Goal: Contribute content: Add original content to the website for others to see

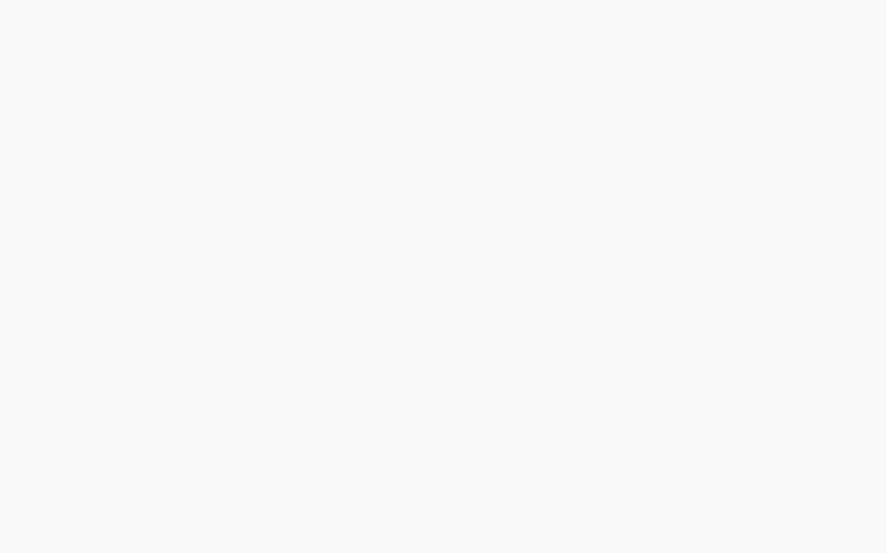
select select "***"
select select "****"
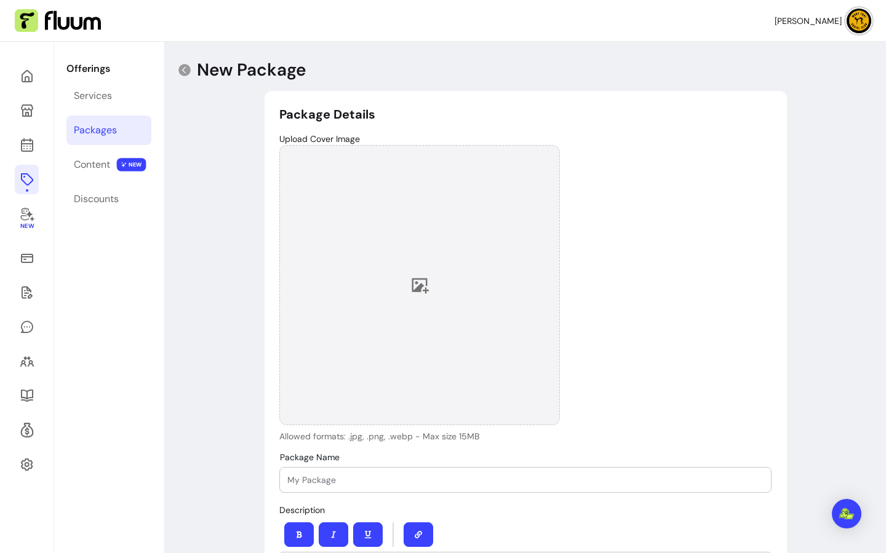
click at [414, 286] on icon at bounding box center [420, 286] width 17 height 15
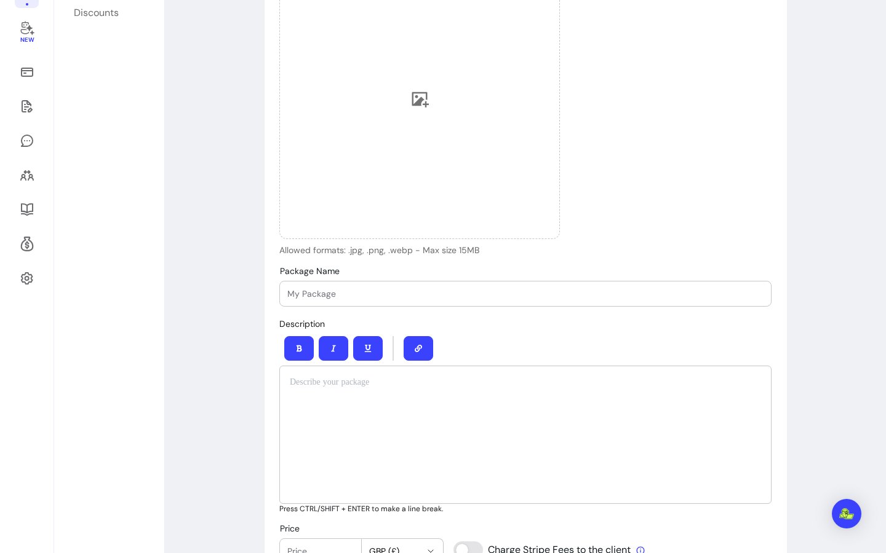
scroll to position [250, 0]
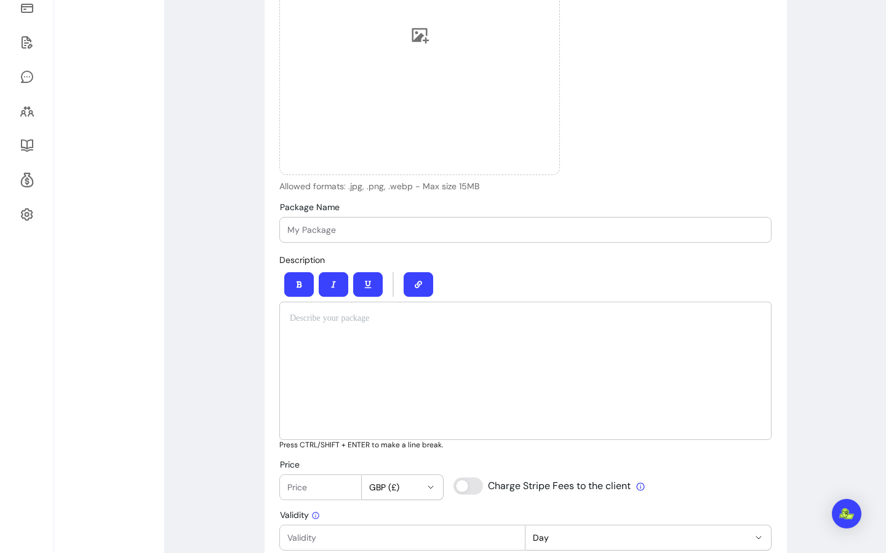
click at [384, 240] on div at bounding box center [525, 230] width 476 height 25
type input "T"
click at [349, 384] on div at bounding box center [525, 371] width 492 height 138
drag, startPoint x: 372, startPoint y: 224, endPoint x: 275, endPoint y: 215, distance: 97.6
click at [279, 215] on div "Package Details Upload Cover Image Allowed formats: .jpg, .png, .webp - Max siz…" at bounding box center [525, 491] width 492 height 1272
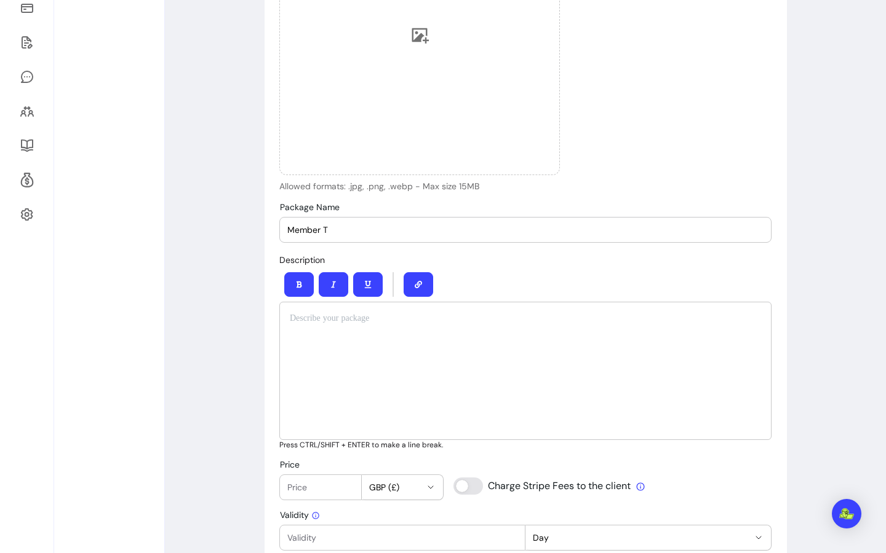
paste input "TSC Member T-Shirt – £25"
type input "MTSC Member T-Shirt – £25"
click at [292, 322] on p at bounding box center [525, 318] width 471 height 12
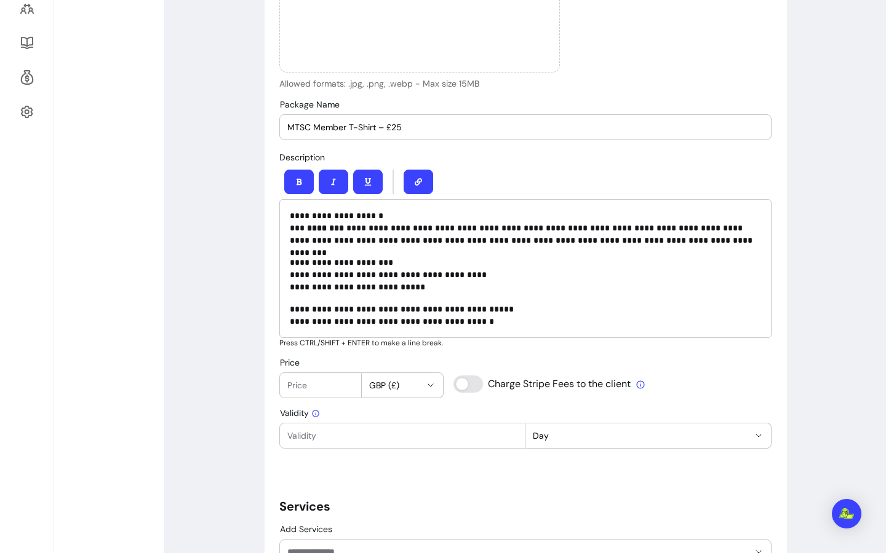
scroll to position [357, 0]
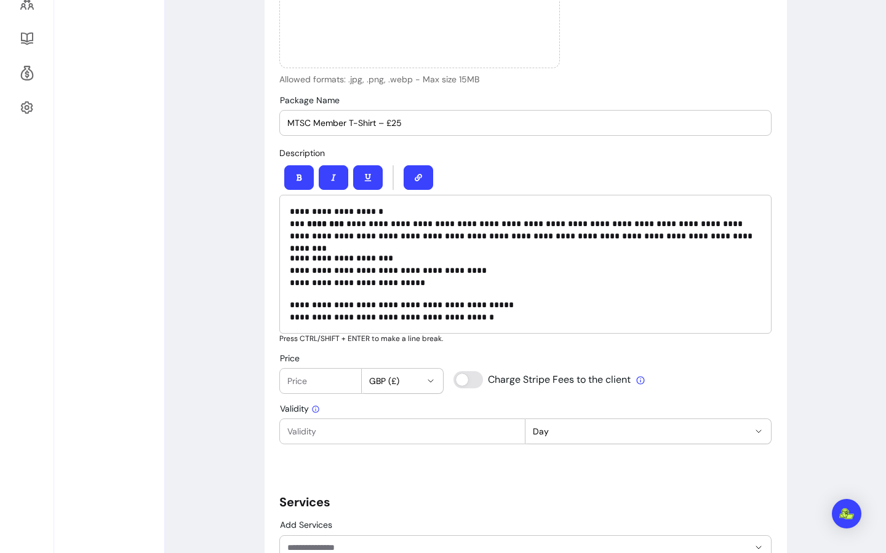
click at [450, 223] on p "**********" at bounding box center [525, 223] width 471 height 37
click at [395, 284] on p "**********" at bounding box center [525, 270] width 471 height 37
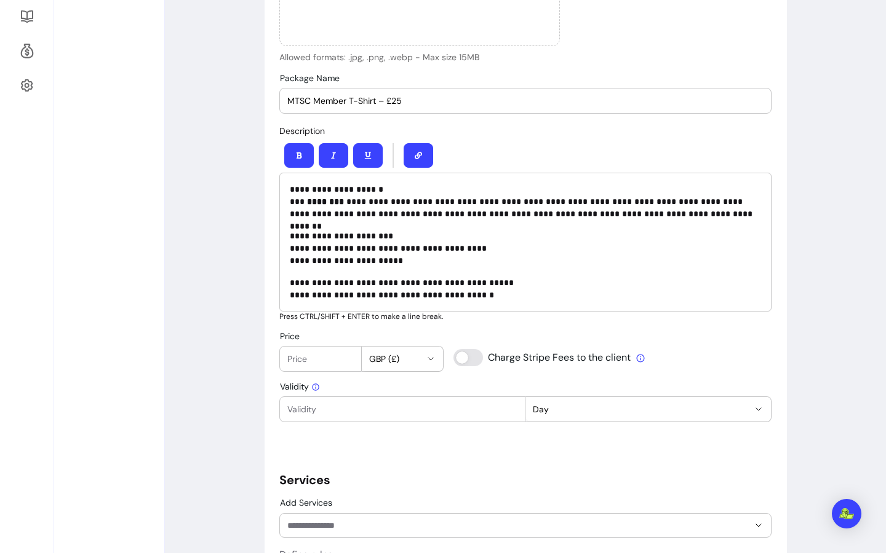
scroll to position [379, 0]
click at [402, 355] on span "GBP (£)" at bounding box center [395, 359] width 52 height 12
click at [388, 410] on span "GBP ( £ )" at bounding box center [382, 409] width 44 height 12
click at [307, 353] on input "Price" at bounding box center [320, 359] width 66 height 12
click at [635, 357] on icon at bounding box center [640, 359] width 10 height 10
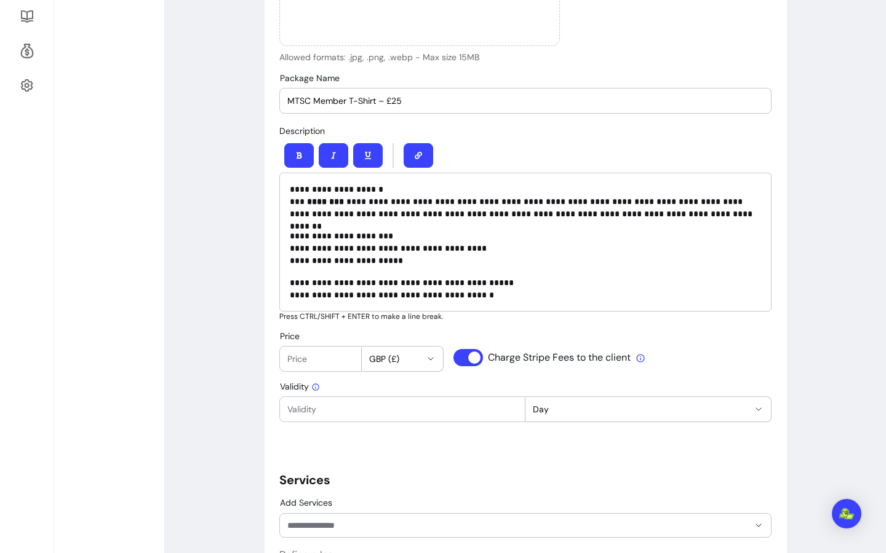
click at [635, 362] on icon at bounding box center [640, 359] width 10 height 10
click at [619, 353] on div "Charge Stripe Fees to the client" at bounding box center [549, 352] width 192 height 30
click at [315, 353] on input "Price" at bounding box center [320, 359] width 66 height 12
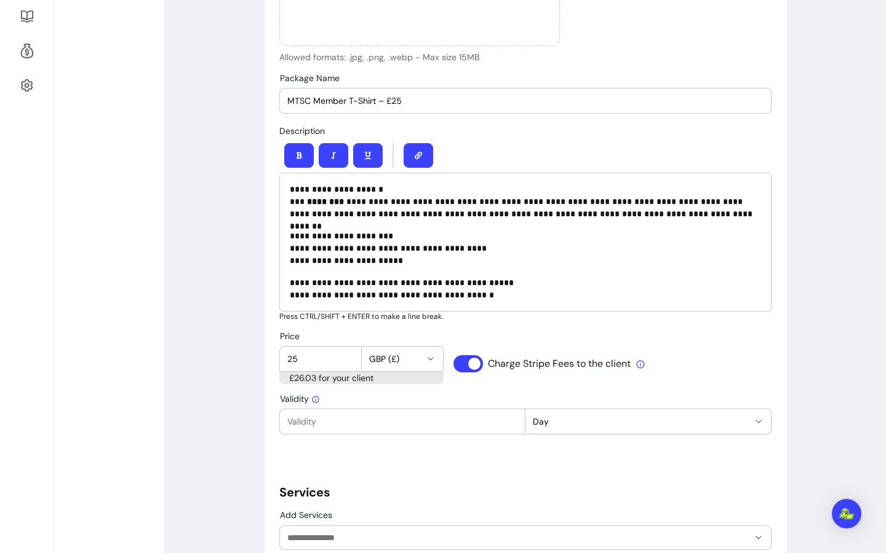
type input "25"
click at [453, 426] on input "Validity" at bounding box center [402, 422] width 230 height 12
click at [625, 397] on div "*** **** ***** **** Day" at bounding box center [648, 414] width 246 height 41
click at [565, 411] on button "Day" at bounding box center [647, 422] width 245 height 25
click at [378, 427] on div at bounding box center [402, 422] width 230 height 25
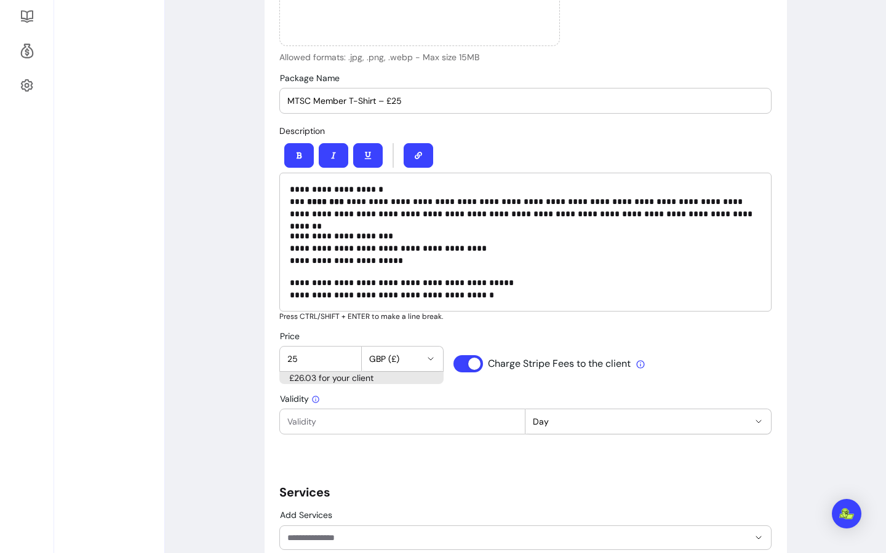
click at [311, 400] on icon at bounding box center [315, 399] width 9 height 9
click at [311, 416] on input "Validity" at bounding box center [402, 422] width 230 height 12
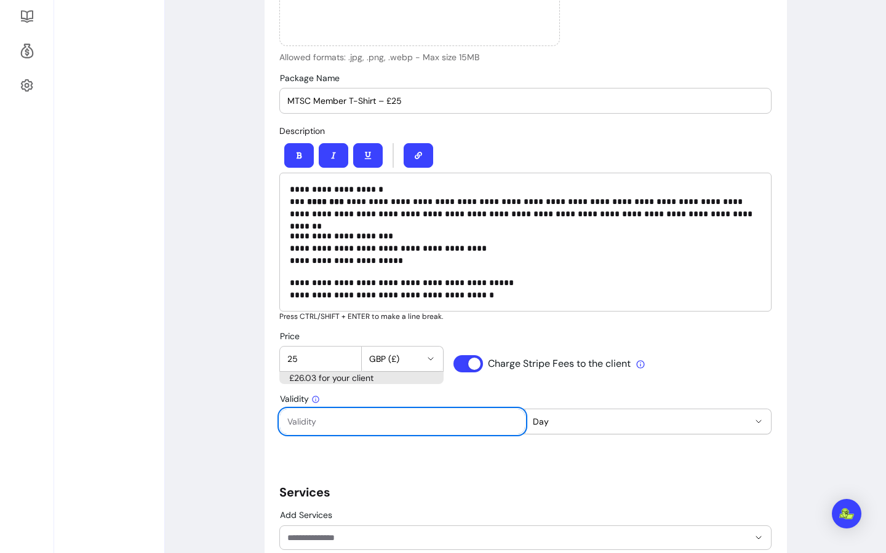
click at [315, 400] on icon at bounding box center [315, 401] width 1 height 4
click at [311, 416] on input "Validity" at bounding box center [402, 422] width 230 height 12
click at [294, 398] on span "Validity" at bounding box center [300, 399] width 40 height 11
click at [294, 416] on input "Validity" at bounding box center [402, 422] width 230 height 12
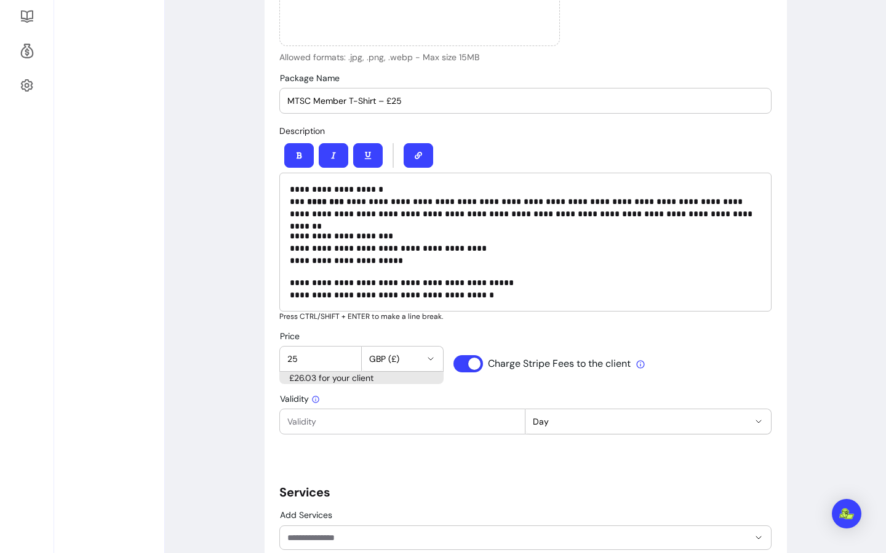
click at [499, 420] on input "Validity" at bounding box center [402, 422] width 230 height 12
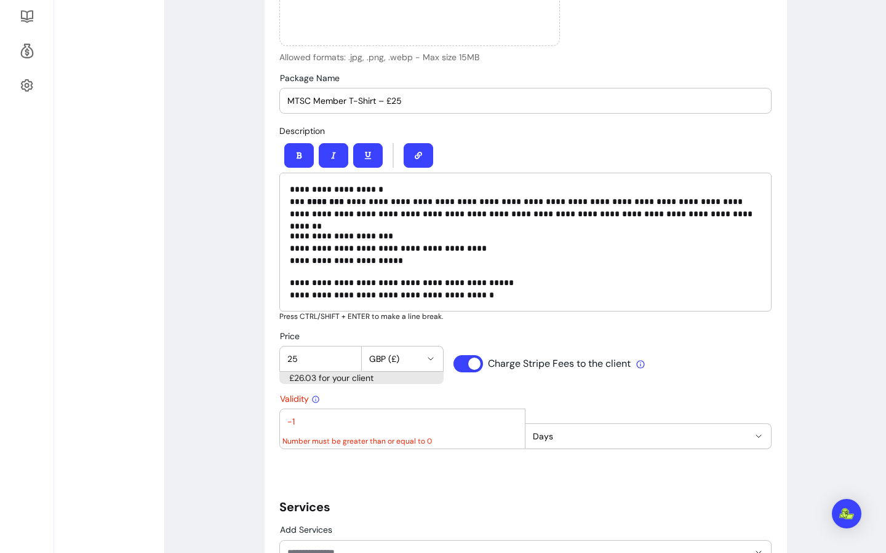
type input "-1"
click at [509, 424] on input "-1" at bounding box center [402, 422] width 230 height 12
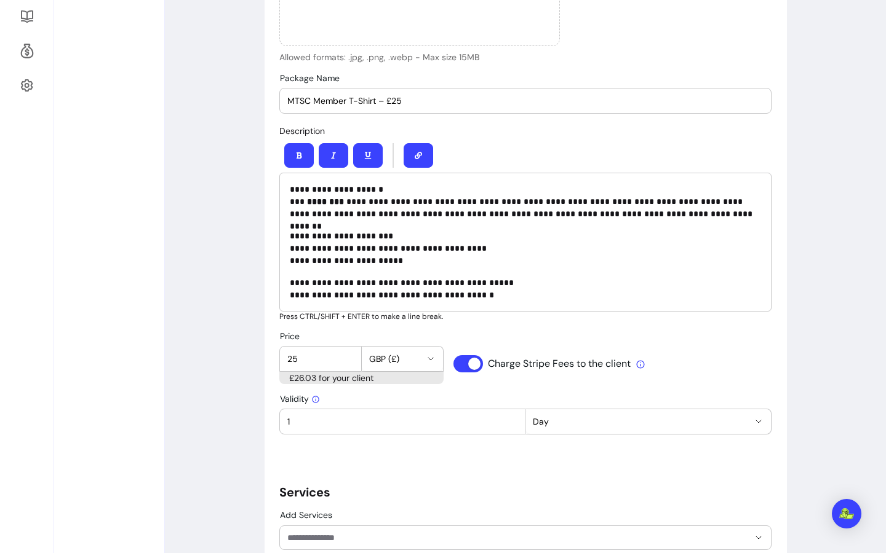
type input "1"
drag, startPoint x: 405, startPoint y: 466, endPoint x: 404, endPoint y: 459, distance: 7.5
click at [404, 464] on div "**********" at bounding box center [525, 368] width 492 height 1285
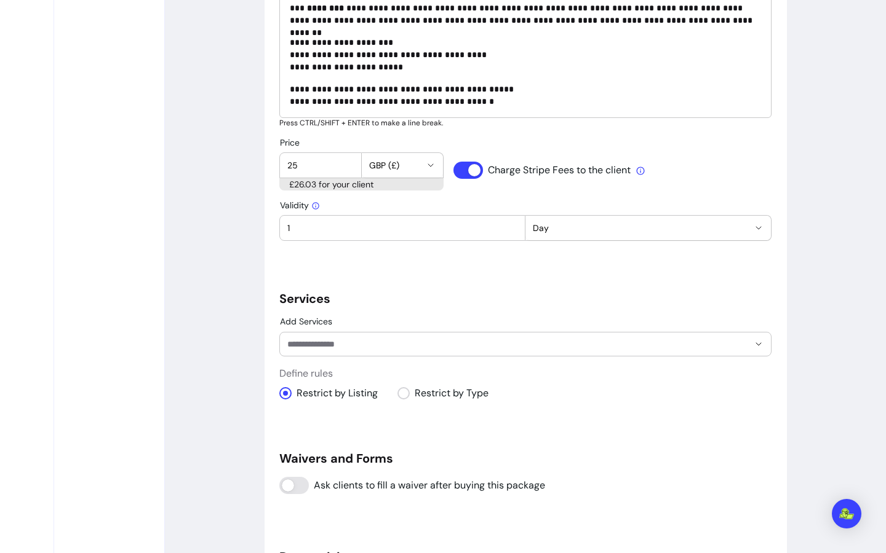
scroll to position [590, 0]
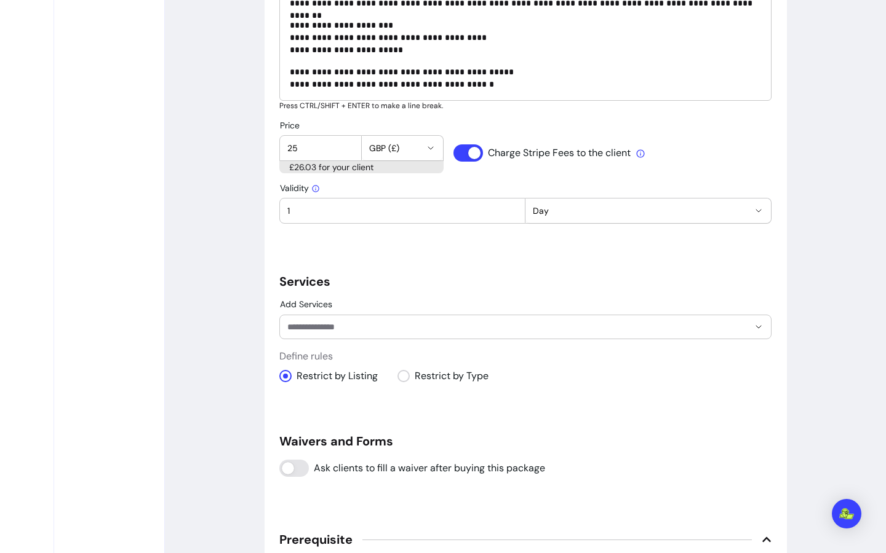
click at [377, 318] on div at bounding box center [525, 326] width 476 height 23
click at [557, 437] on h5 "Waivers and Forms" at bounding box center [525, 441] width 492 height 17
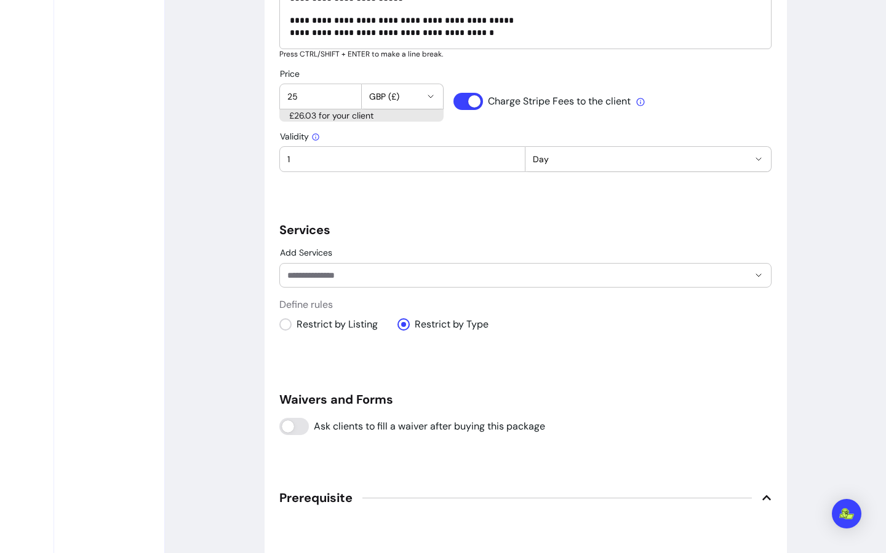
scroll to position [688, 0]
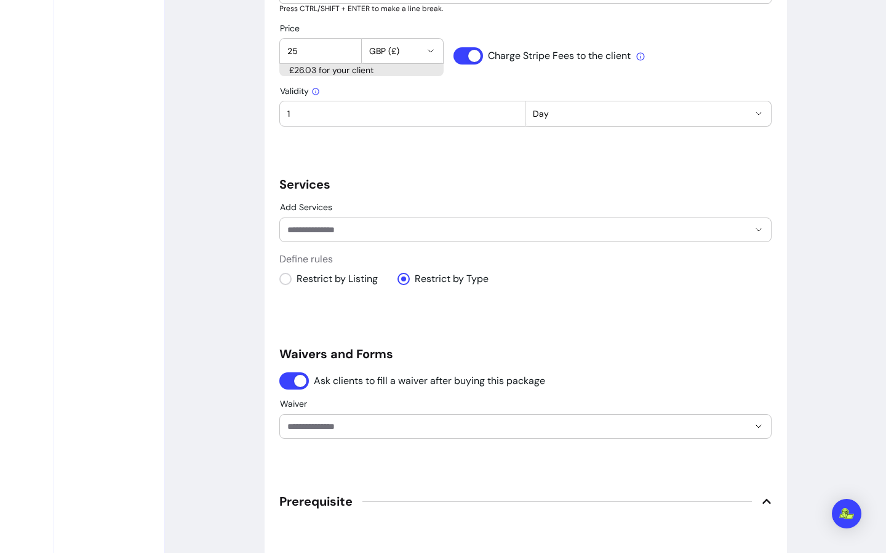
click at [387, 431] on input "Waiver" at bounding box center [508, 427] width 442 height 12
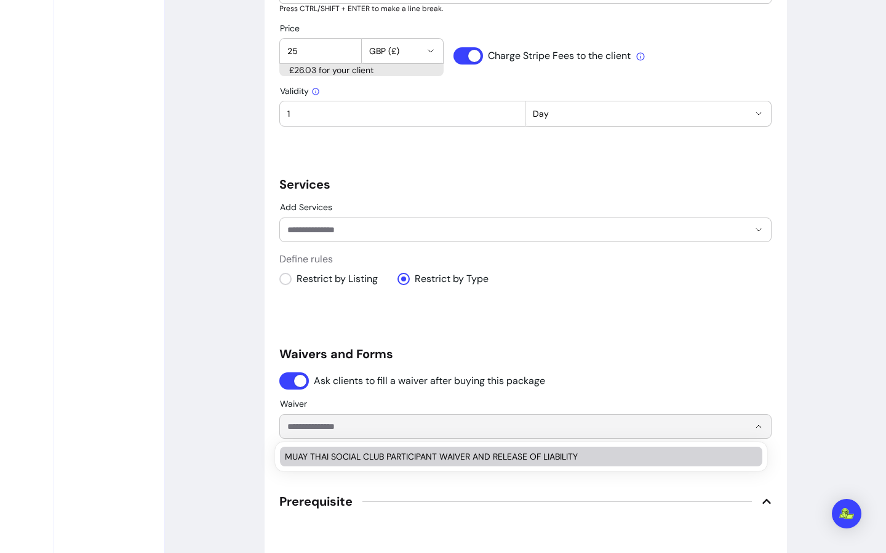
drag, startPoint x: 386, startPoint y: 427, endPoint x: 383, endPoint y: 410, distance: 17.0
click at [386, 427] on input "Waiver" at bounding box center [508, 427] width 442 height 12
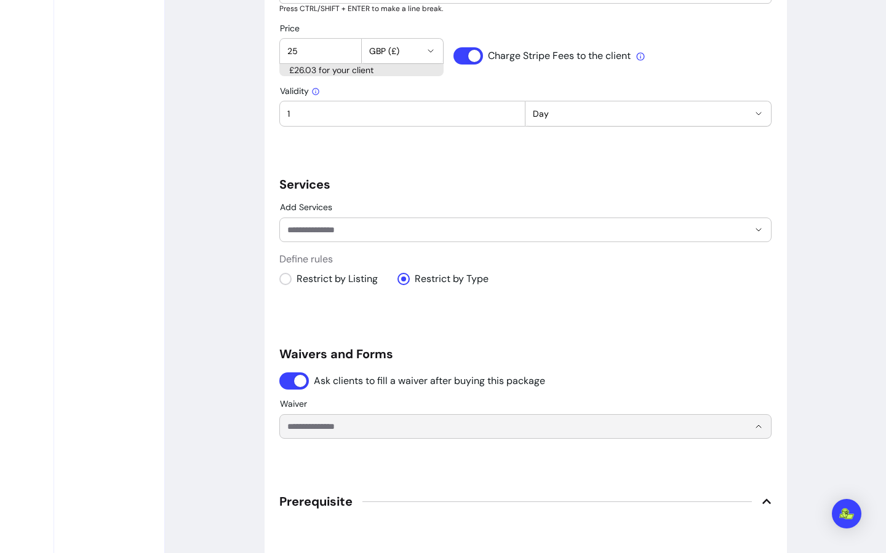
click at [221, 307] on div "**********" at bounding box center [525, 74] width 721 height 1440
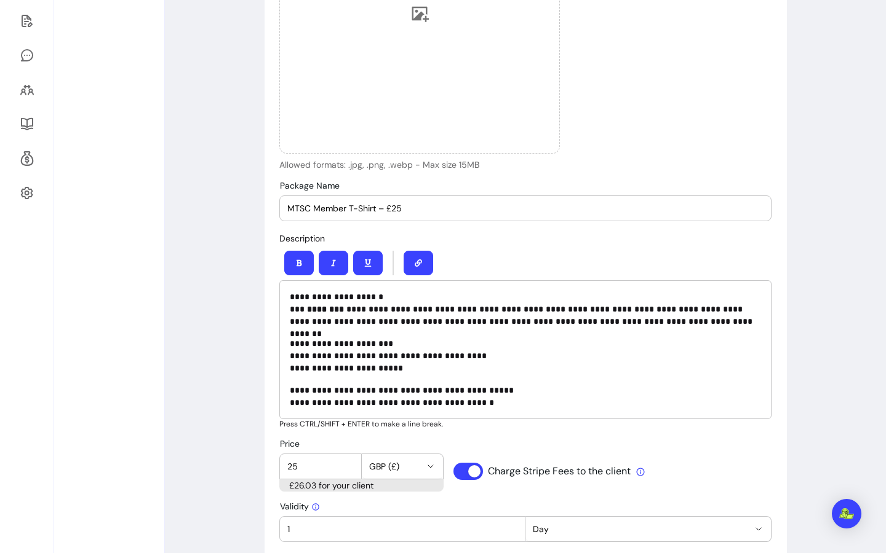
scroll to position [399, 0]
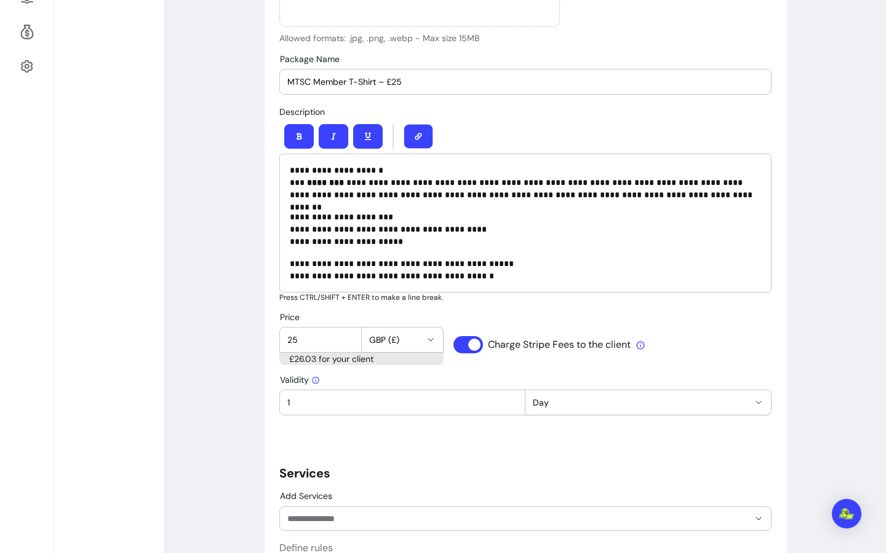
click at [418, 137] on button "button" at bounding box center [418, 137] width 29 height 24
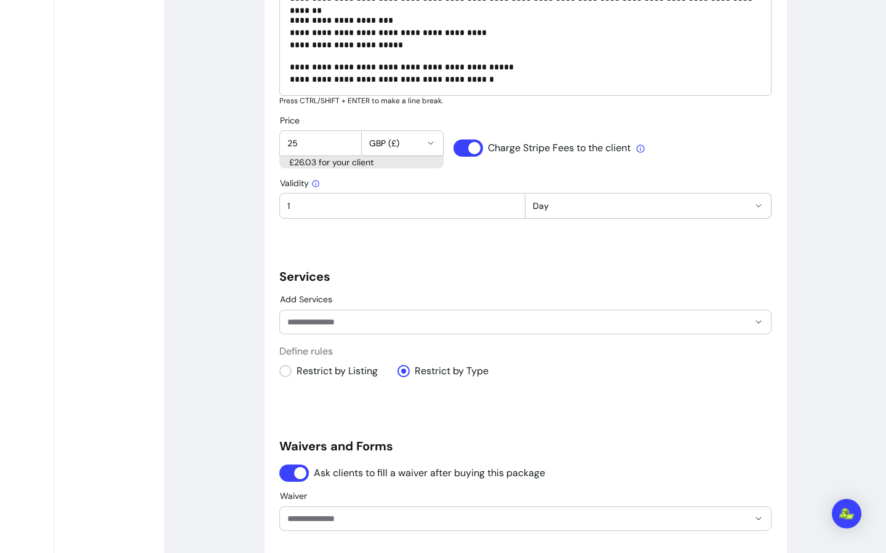
scroll to position [695, 0]
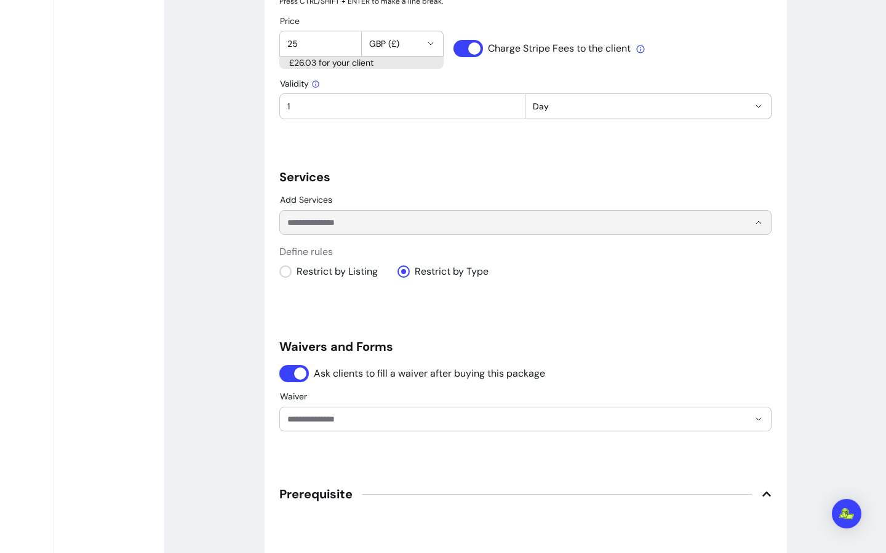
click at [544, 218] on input "Add Services" at bounding box center [508, 222] width 442 height 12
click at [564, 329] on div "**********" at bounding box center [525, 83] width 492 height 1344
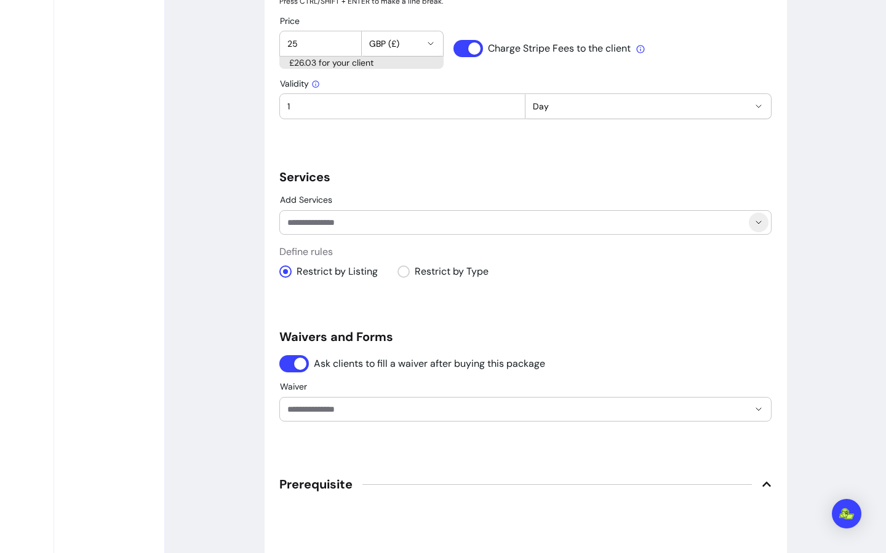
click at [761, 224] on button "Show suggestions" at bounding box center [758, 223] width 20 height 20
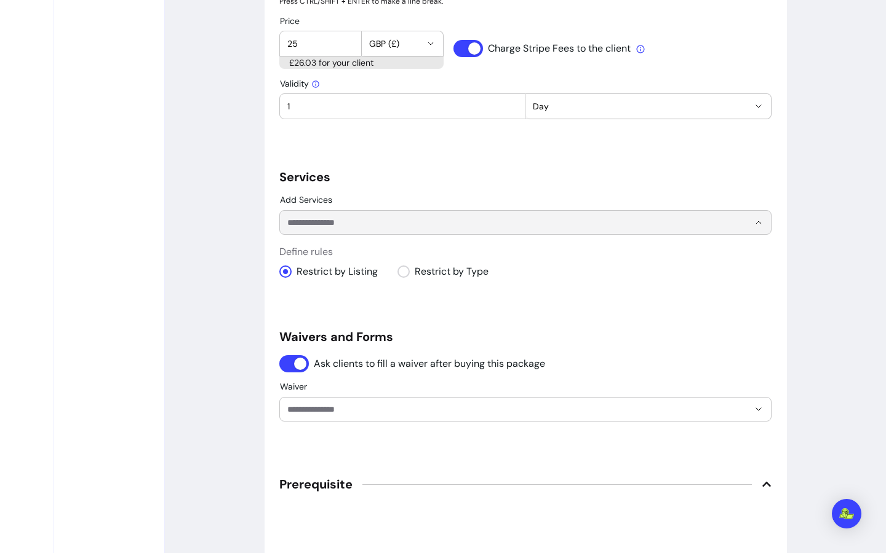
click at [543, 383] on div "Waiver" at bounding box center [525, 402] width 492 height 39
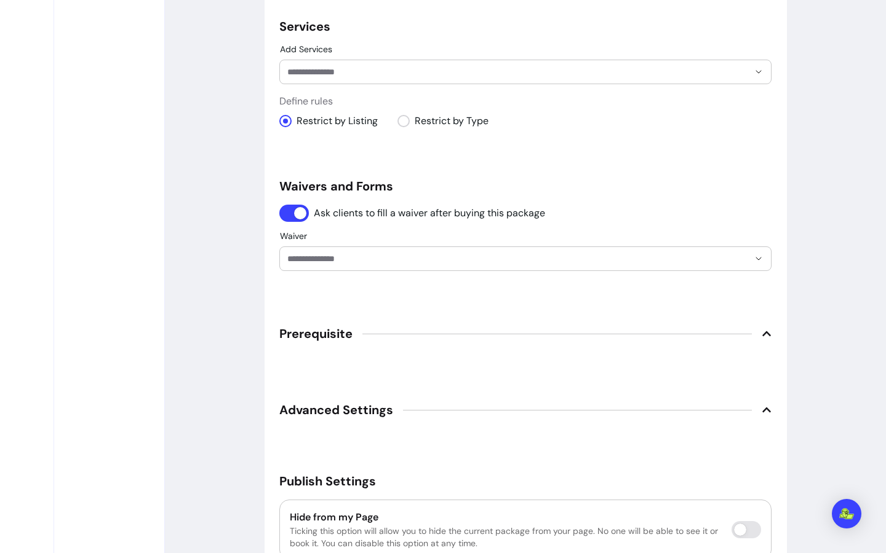
scroll to position [886, 0]
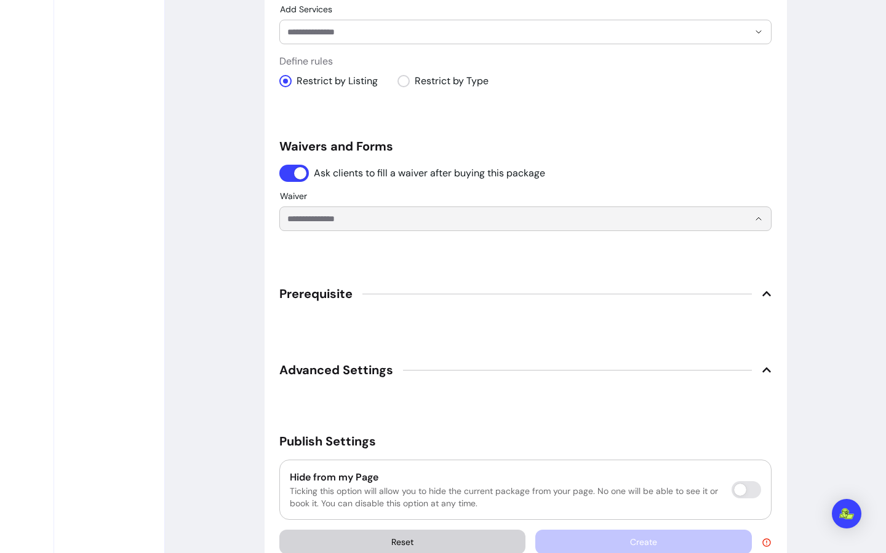
click at [447, 215] on input "Waiver" at bounding box center [508, 219] width 442 height 12
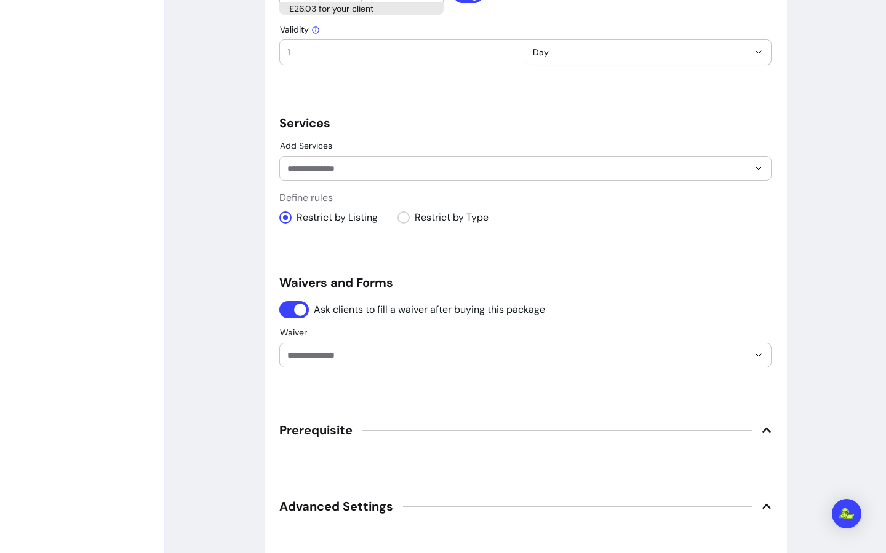
scroll to position [510, 0]
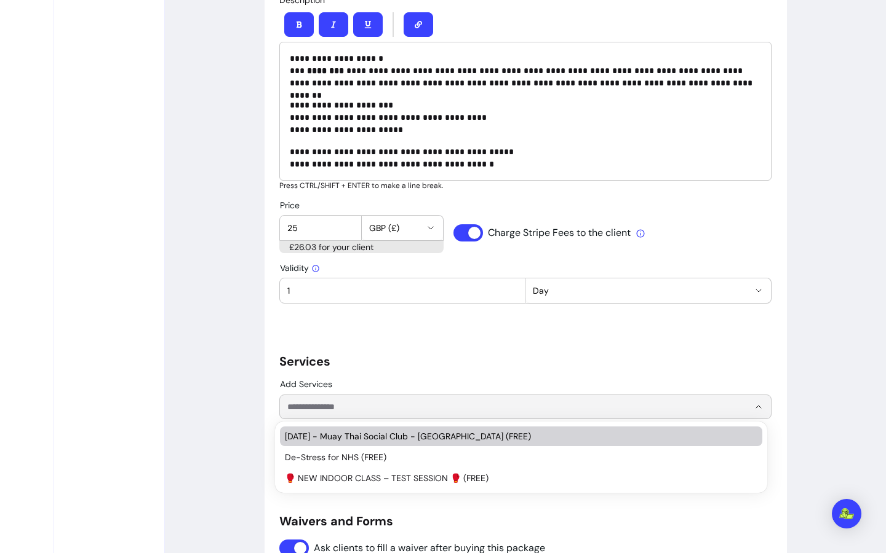
click at [432, 411] on input "Add Services" at bounding box center [508, 407] width 442 height 12
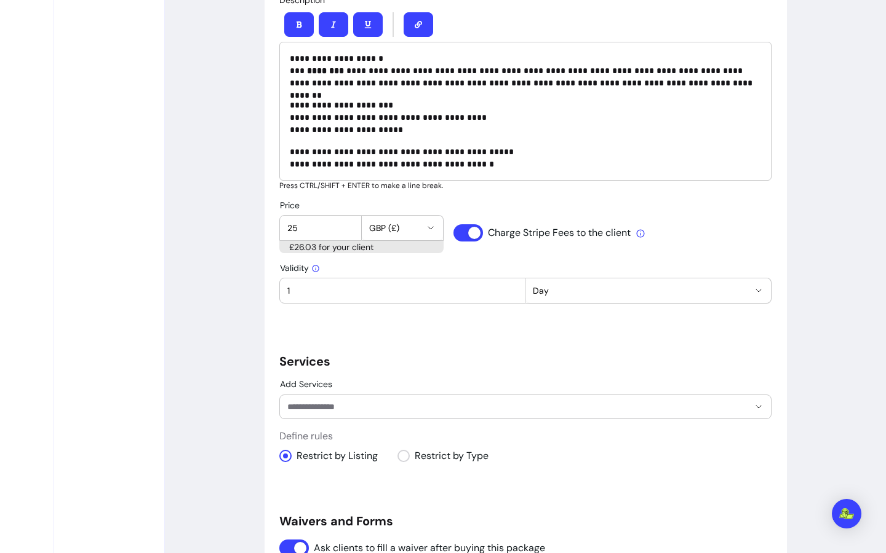
click at [443, 364] on h5 "Services" at bounding box center [525, 361] width 492 height 17
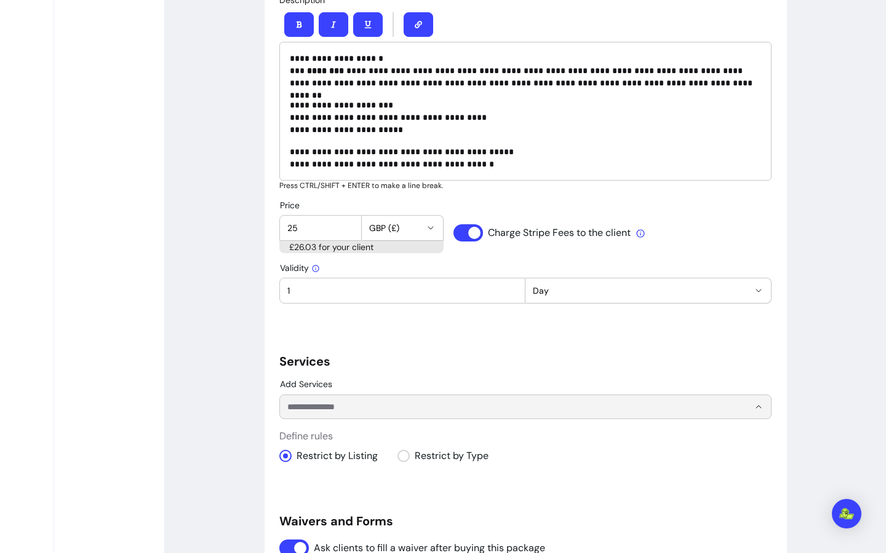
click at [419, 409] on input "Add Services" at bounding box center [508, 407] width 442 height 12
click at [421, 364] on h5 "Services" at bounding box center [525, 361] width 492 height 17
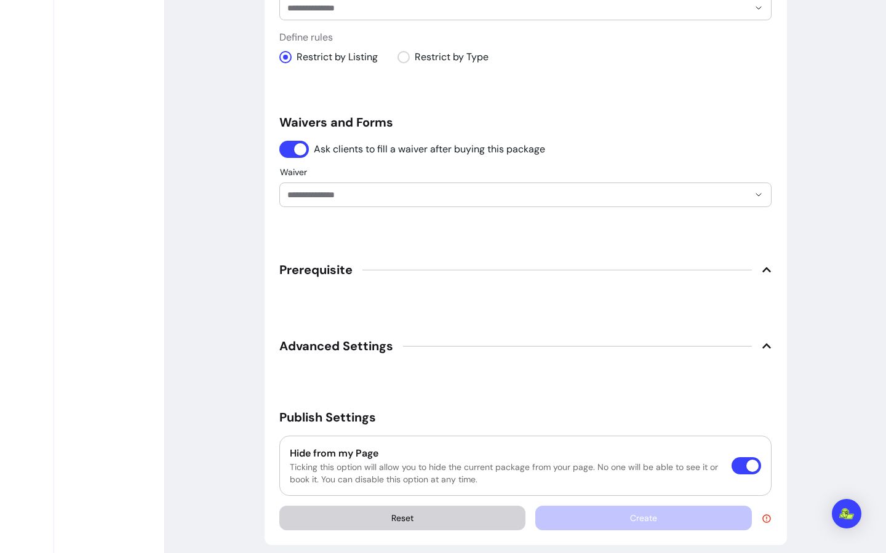
scroll to position [919, 0]
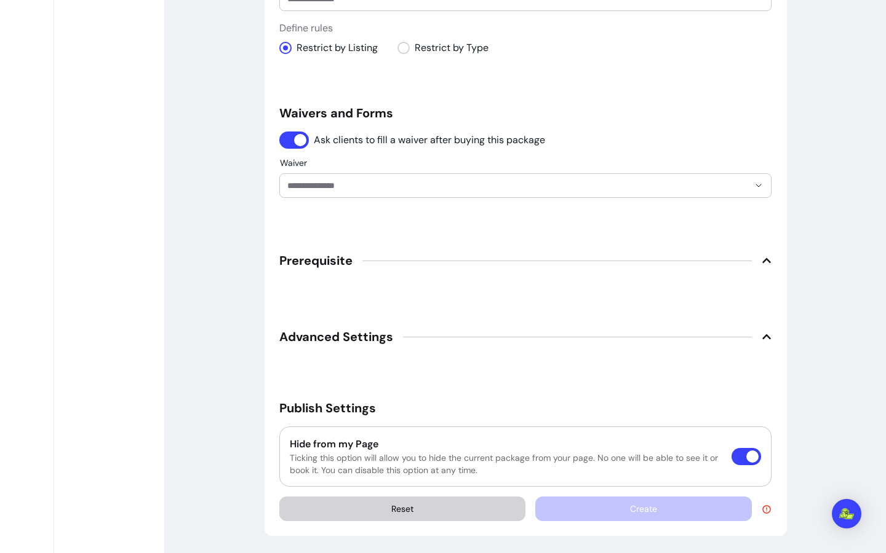
click at [325, 263] on span "Prerequisite" at bounding box center [315, 260] width 73 height 17
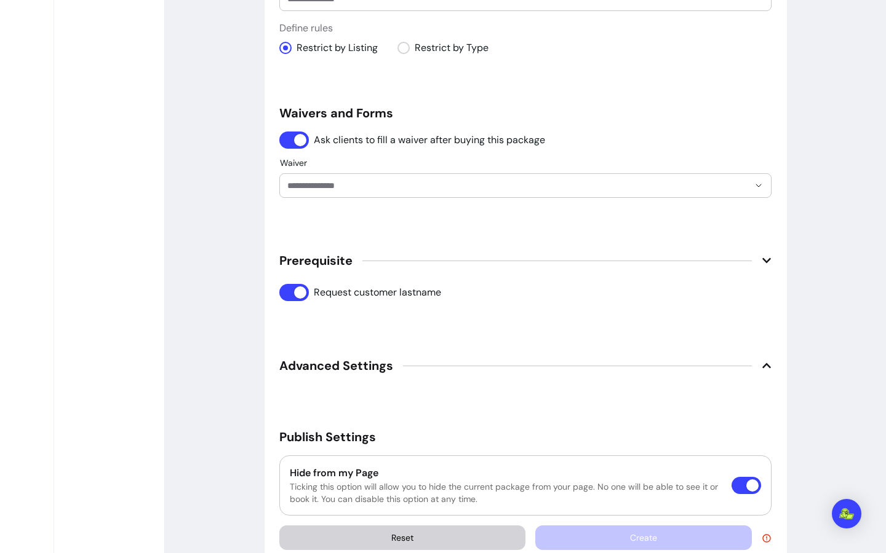
click at [334, 366] on span "Advanced Settings" at bounding box center [336, 365] width 114 height 17
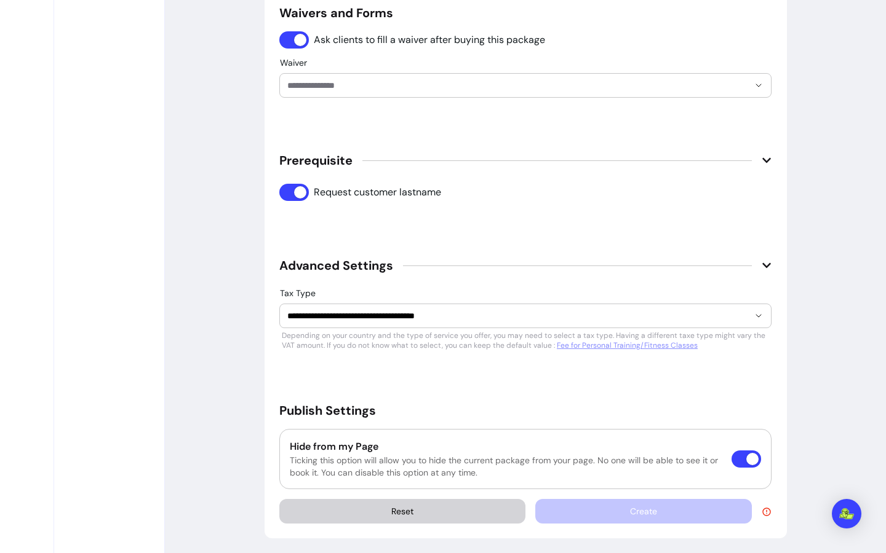
scroll to position [1020, 0]
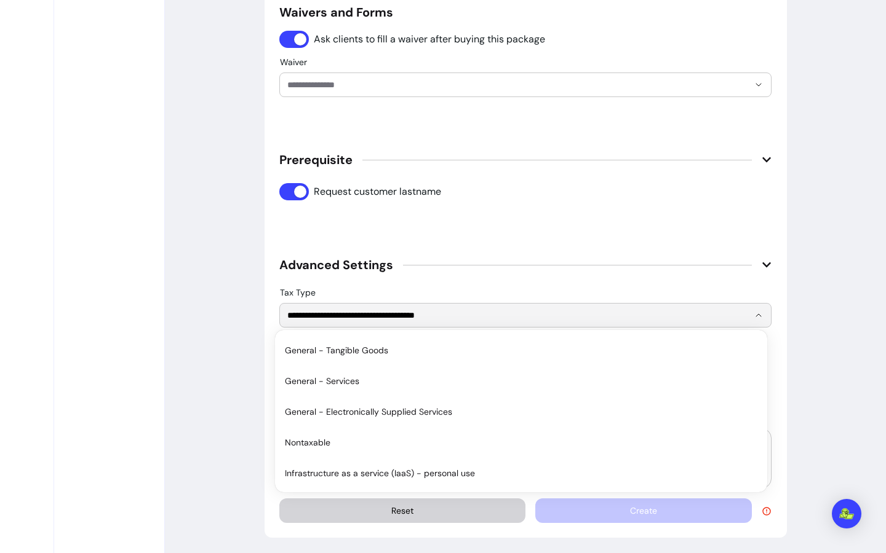
drag, startPoint x: 482, startPoint y: 317, endPoint x: 210, endPoint y: 315, distance: 271.8
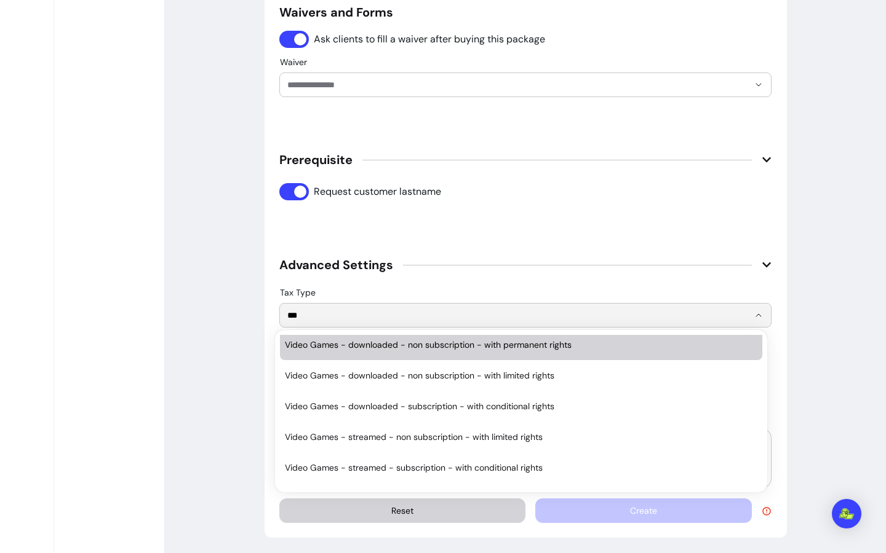
scroll to position [0, 0]
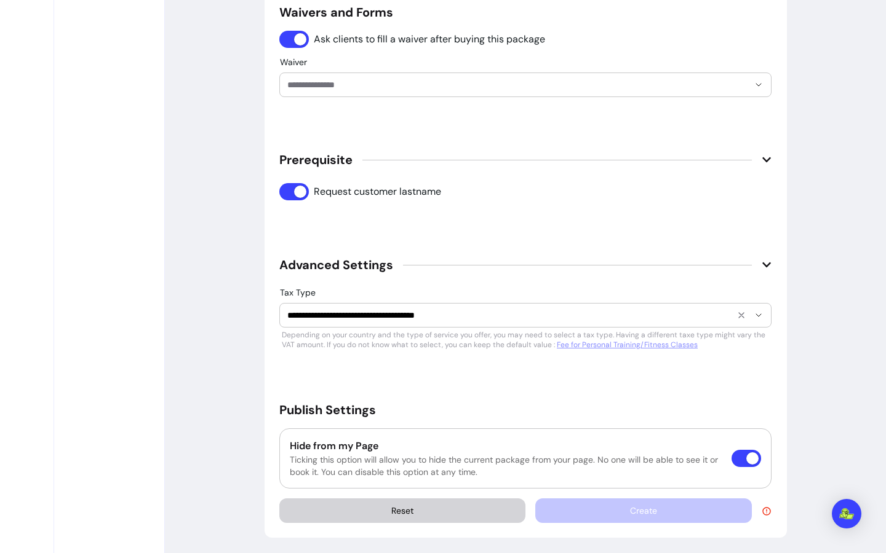
drag, startPoint x: 424, startPoint y: 314, endPoint x: 432, endPoint y: 314, distance: 8.6
click at [424, 314] on input "**********" at bounding box center [508, 315] width 442 height 12
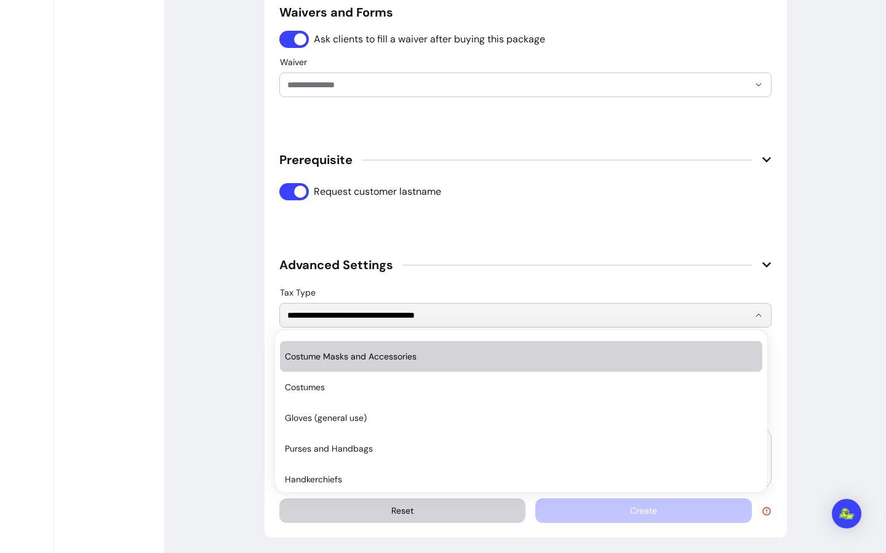
scroll to position [5614, 0]
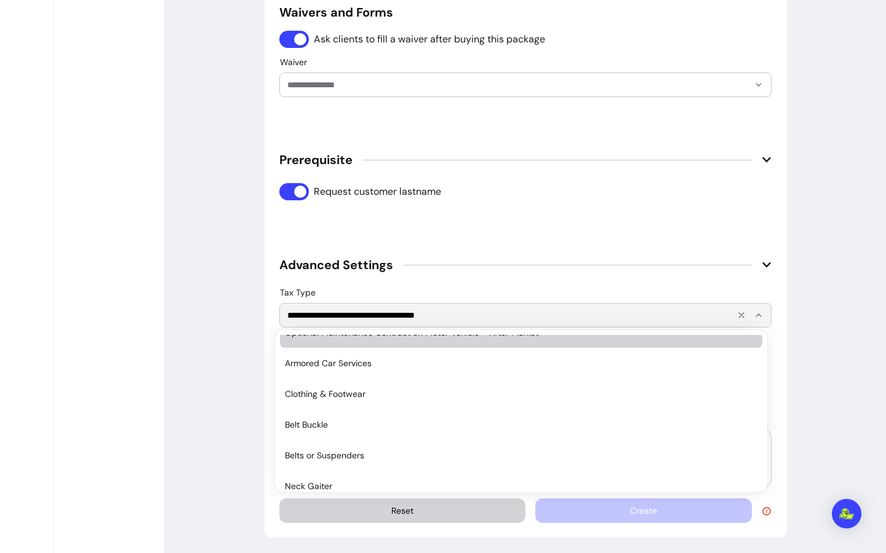
drag, startPoint x: 464, startPoint y: 318, endPoint x: 289, endPoint y: 295, distance: 176.1
click at [287, 304] on div "**********" at bounding box center [525, 315] width 476 height 23
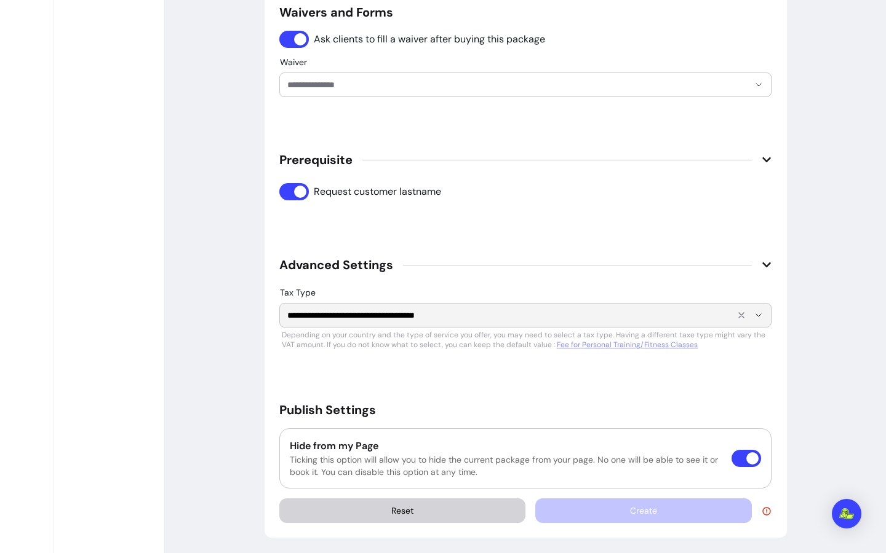
scroll to position [1021, 0]
drag, startPoint x: 469, startPoint y: 313, endPoint x: 287, endPoint y: 293, distance: 183.1
click at [286, 297] on div "**********" at bounding box center [525, 319] width 492 height 64
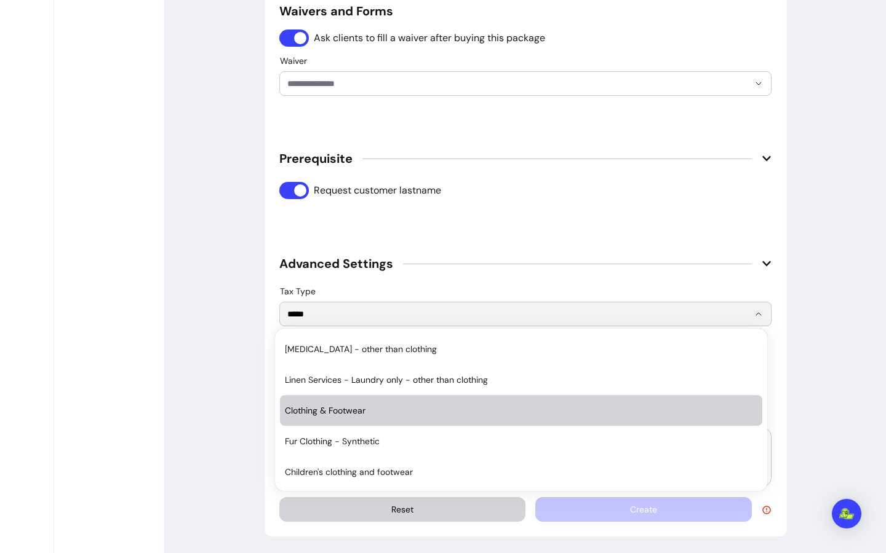
click at [375, 414] on span "Clothing & Footwear" at bounding box center [515, 411] width 460 height 12
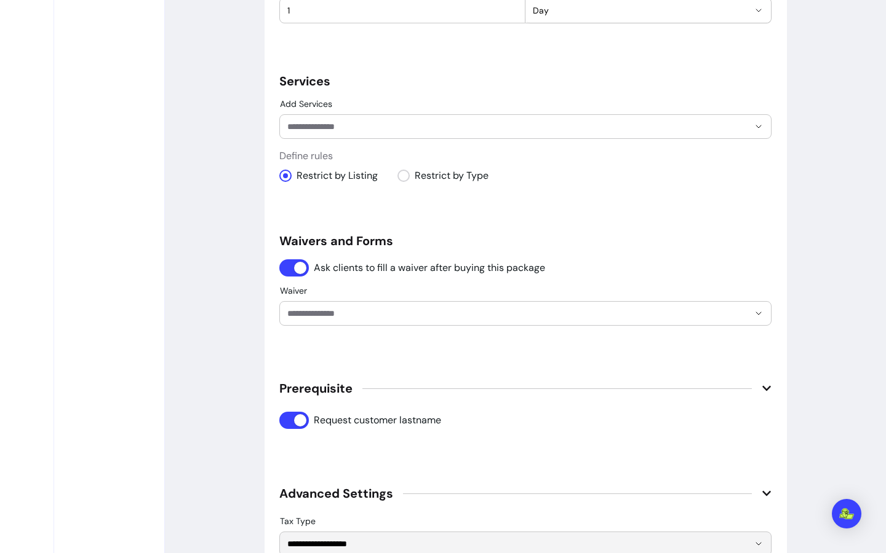
scroll to position [715, 0]
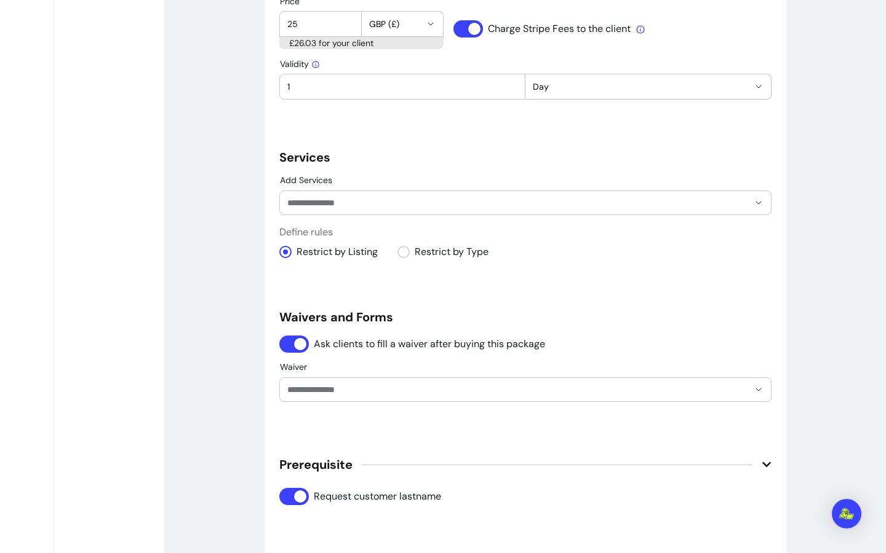
type input "**********"
click at [455, 203] on input "Add Services" at bounding box center [508, 203] width 442 height 12
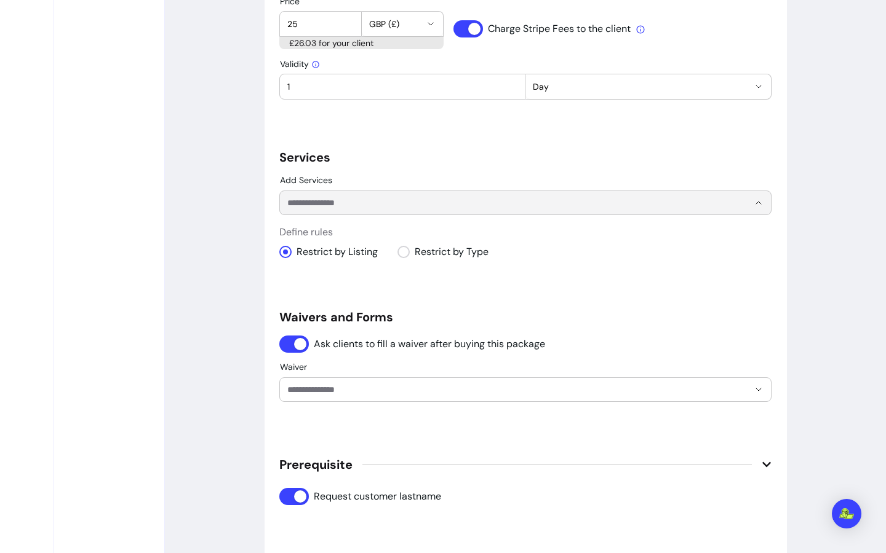
click at [715, 325] on h5 "Waivers and Forms" at bounding box center [525, 317] width 492 height 17
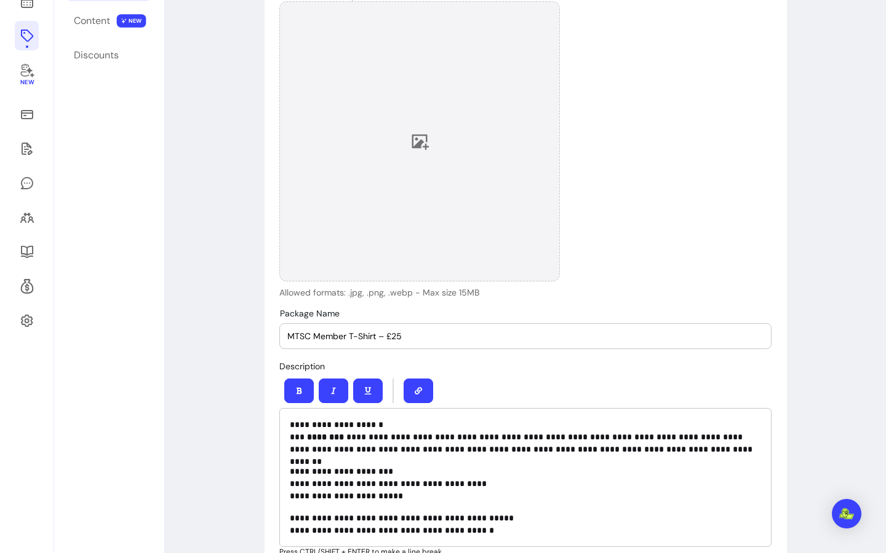
scroll to position [0, 0]
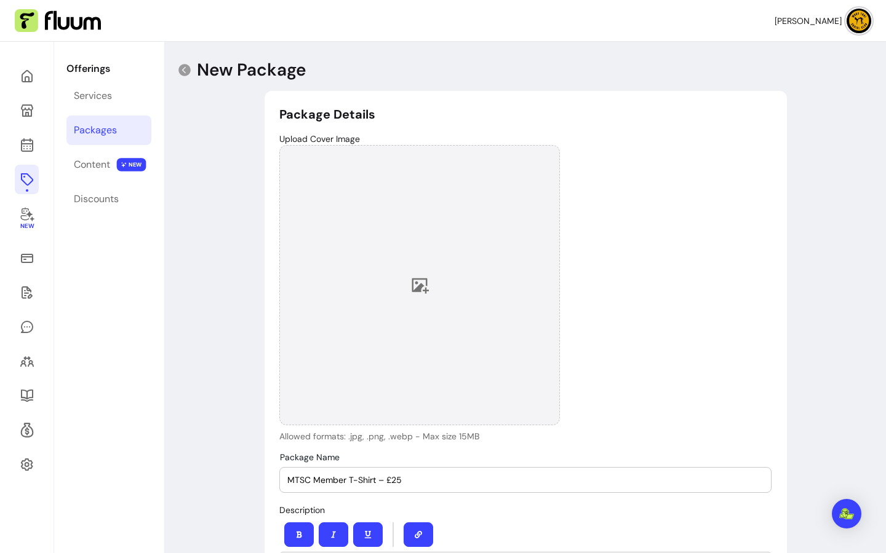
click at [427, 301] on div at bounding box center [419, 285] width 280 height 280
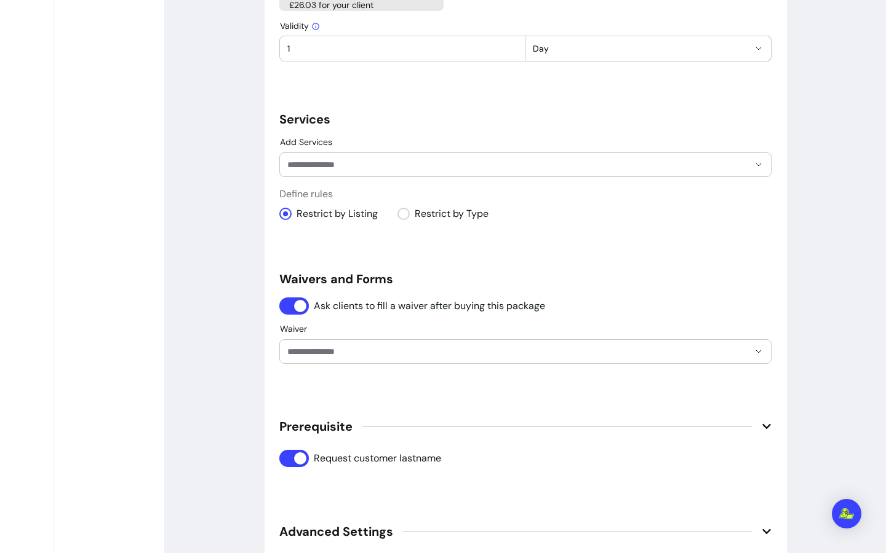
scroll to position [613, 0]
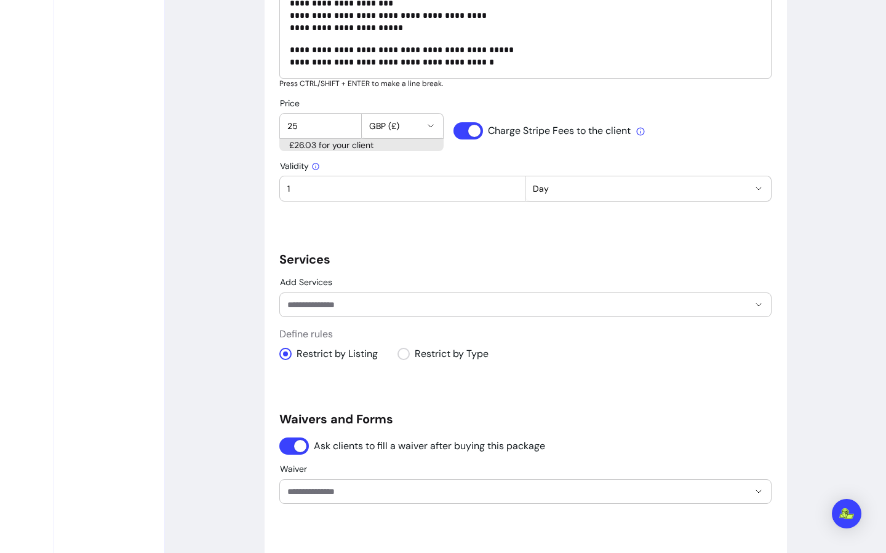
click at [398, 163] on div "Validity 1 *** **** ***** **** Day" at bounding box center [525, 181] width 492 height 41
click at [360, 147] on div "£26.03 for your client" at bounding box center [361, 145] width 164 height 12
click at [351, 143] on div "£26.03 for your client" at bounding box center [361, 145] width 164 height 12
click at [528, 172] on div "*** **** ***** **** Day" at bounding box center [648, 181] width 246 height 41
click at [442, 196] on div "1" at bounding box center [402, 189] width 230 height 25
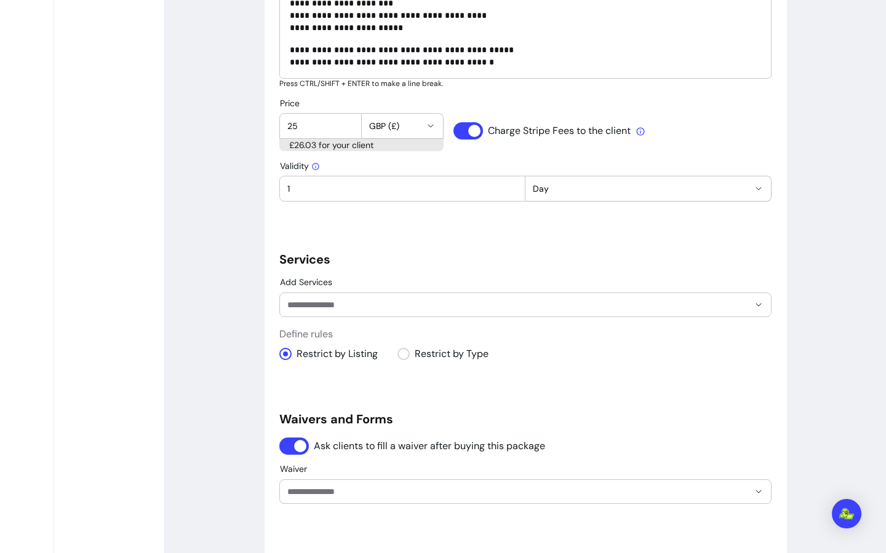
click at [511, 291] on div "Add Services" at bounding box center [525, 297] width 492 height 39
click at [348, 303] on input "Add Services" at bounding box center [508, 305] width 442 height 12
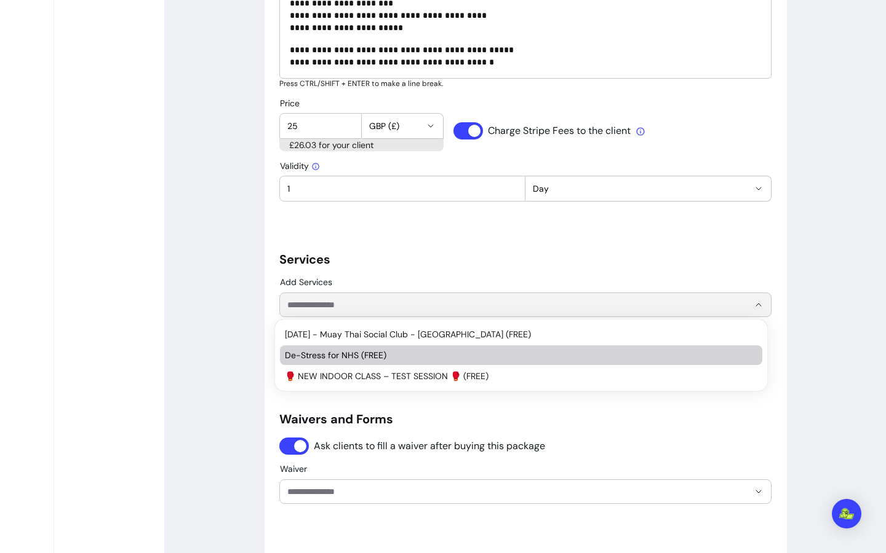
click at [375, 357] on span "De-Stress for NHS (FREE)" at bounding box center [515, 355] width 460 height 12
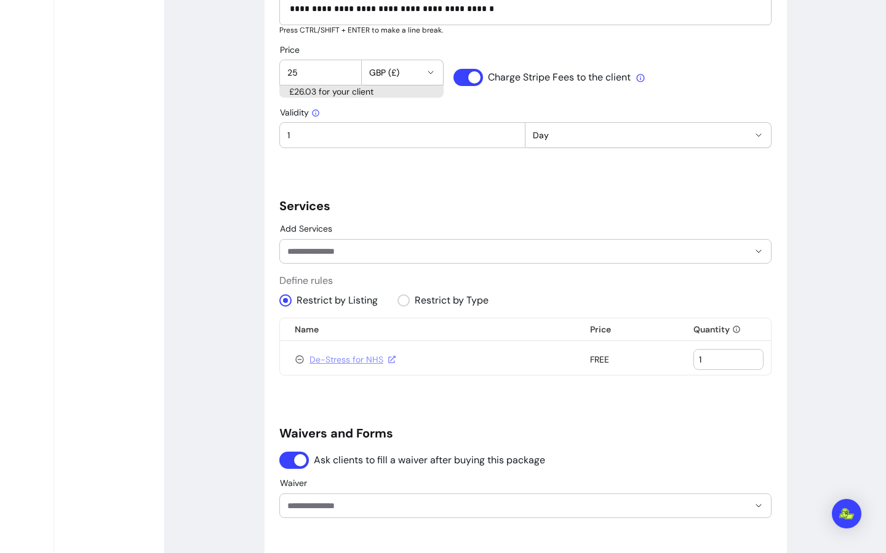
scroll to position [666, 0]
click at [705, 368] on div "1" at bounding box center [728, 360] width 59 height 20
click at [295, 357] on icon at bounding box center [300, 360] width 10 height 10
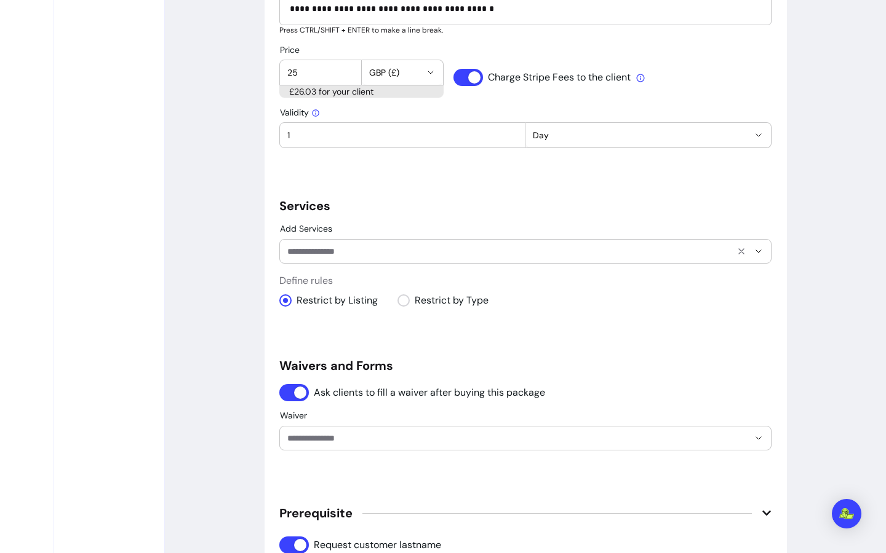
click at [334, 250] on input "Add Services" at bounding box center [508, 251] width 442 height 12
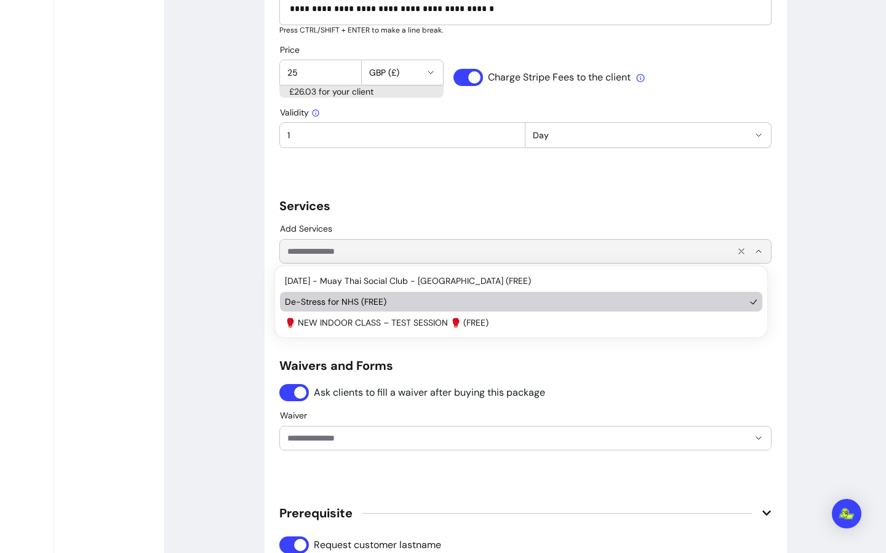
click at [370, 248] on input "Add Services" at bounding box center [508, 251] width 442 height 12
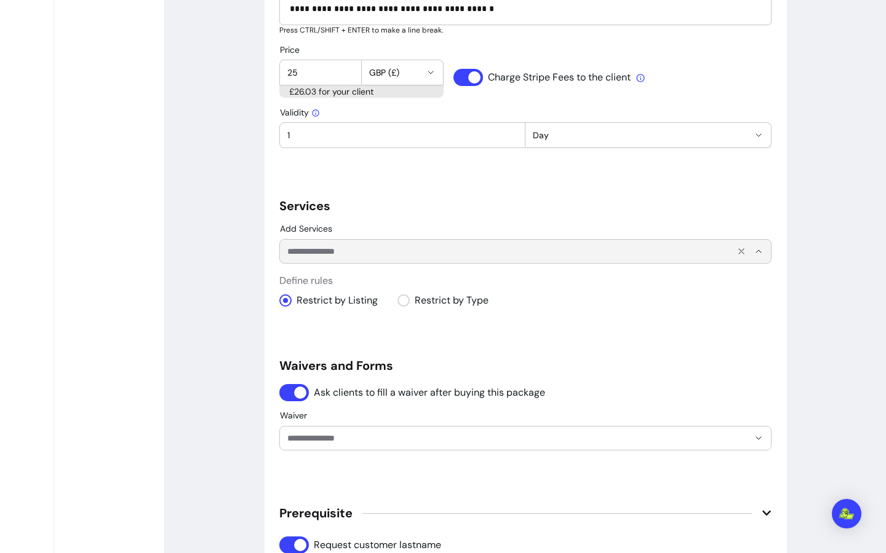
type input "**********"
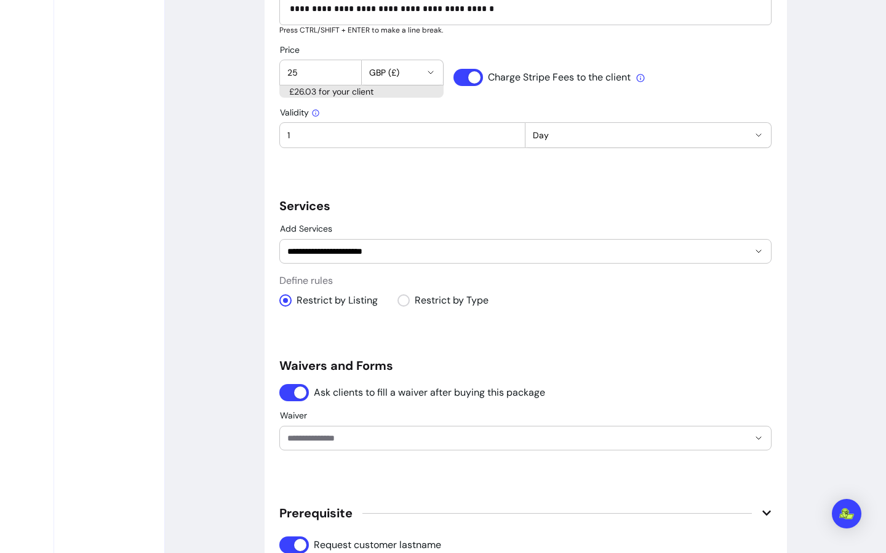
click at [434, 213] on h5 "Services" at bounding box center [525, 205] width 492 height 17
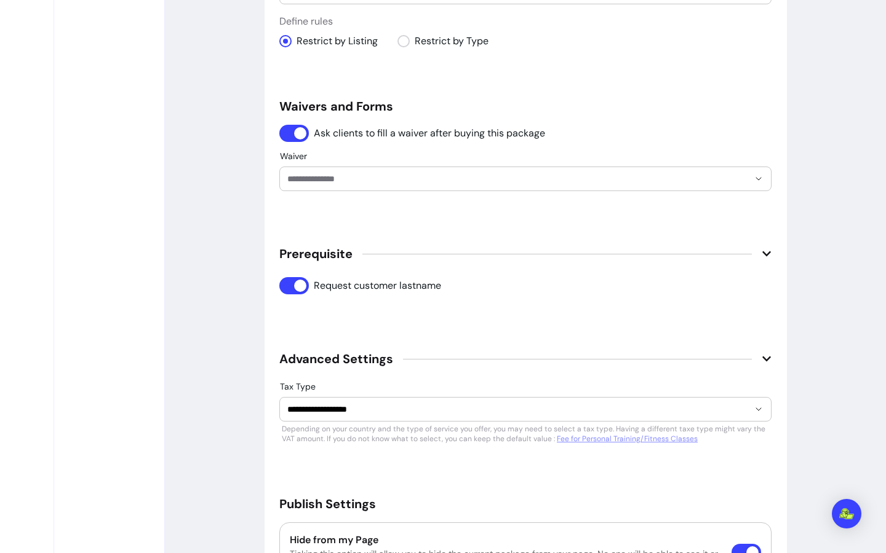
scroll to position [944, 0]
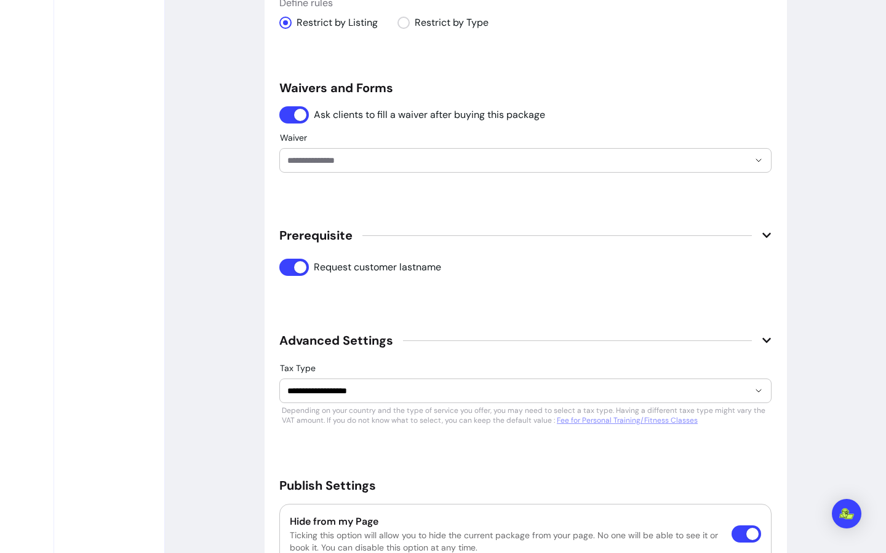
click at [387, 154] on input "Waiver" at bounding box center [508, 160] width 442 height 12
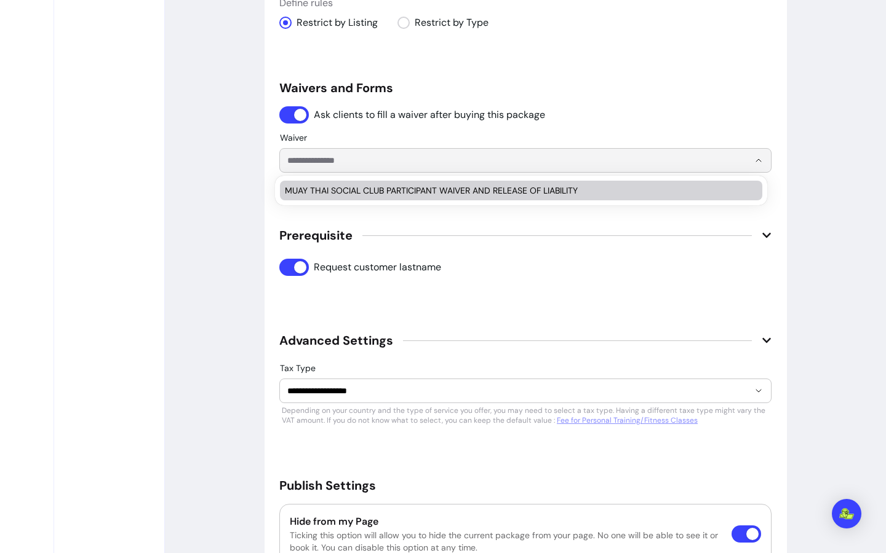
click at [589, 161] on input "Waiver" at bounding box center [508, 160] width 442 height 12
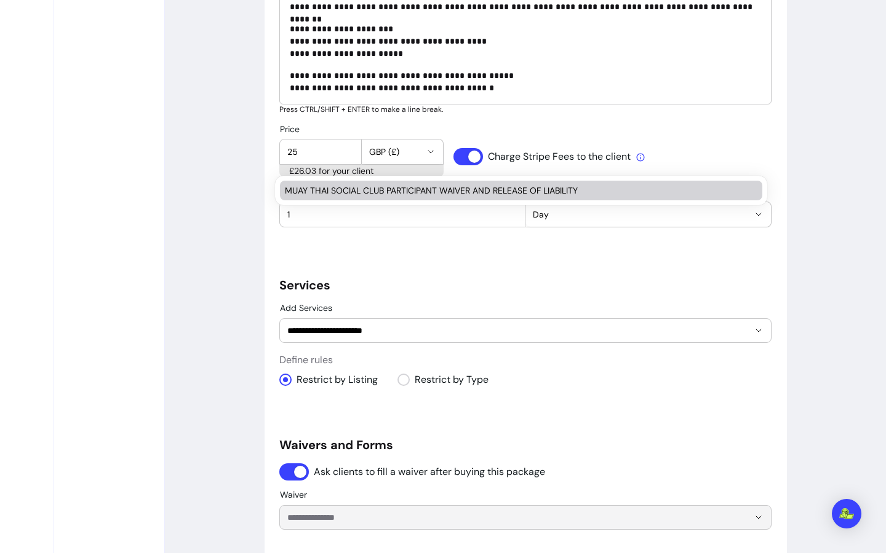
scroll to position [0, 0]
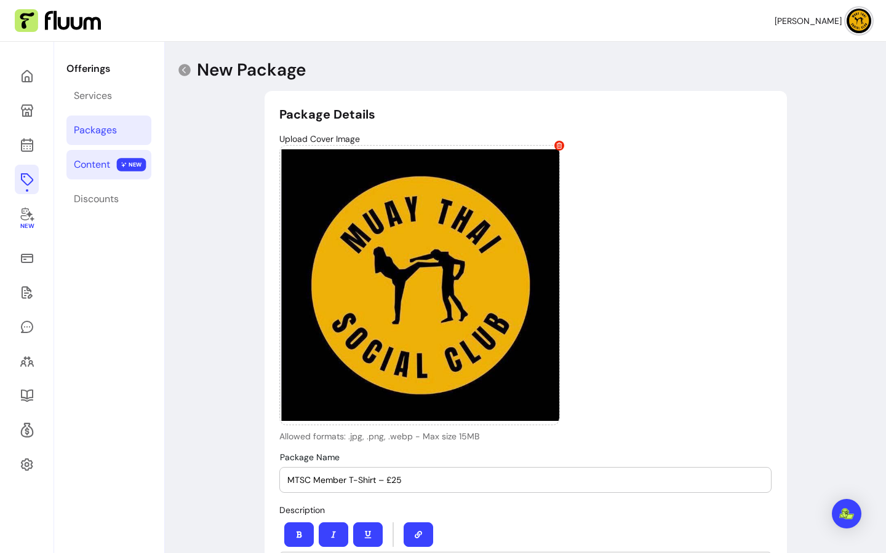
click at [98, 159] on div "Content" at bounding box center [92, 164] width 36 height 15
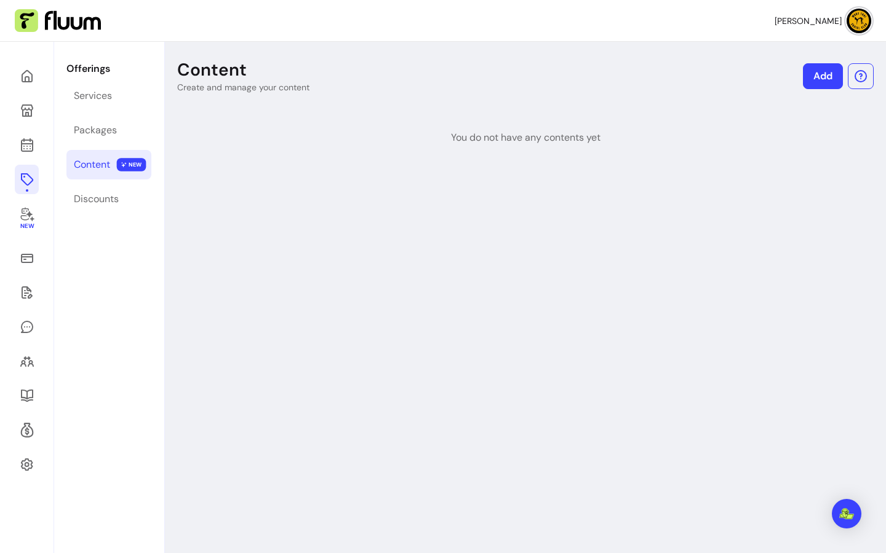
click at [106, 167] on div "Content" at bounding box center [92, 164] width 36 height 15
click at [808, 74] on link "Add" at bounding box center [822, 76] width 39 height 25
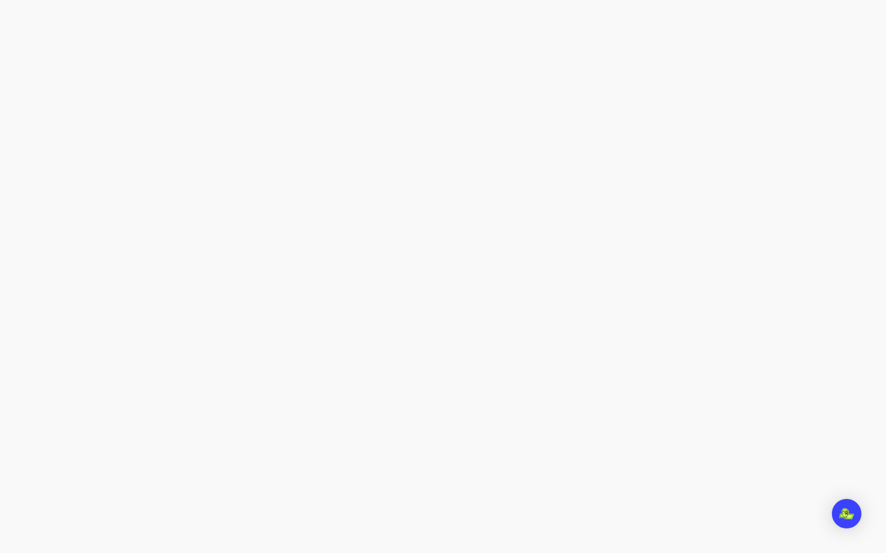
select select "***"
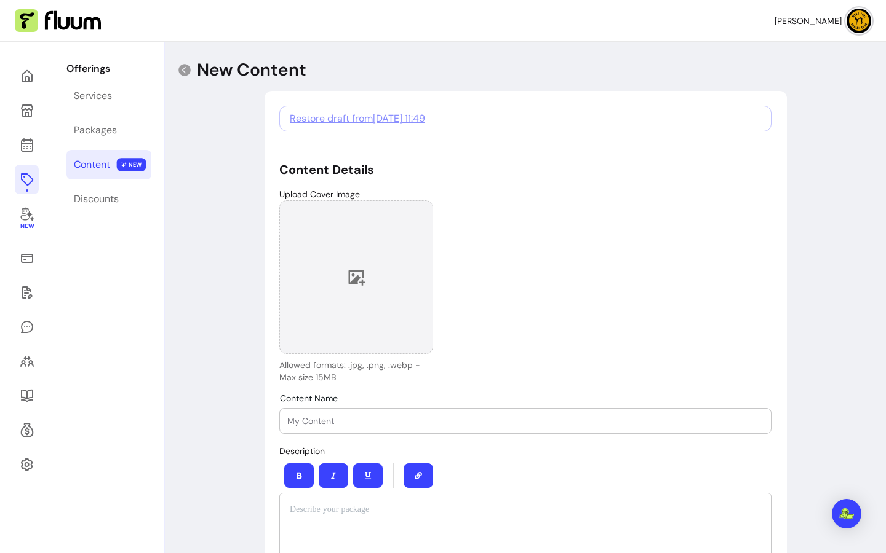
click at [352, 278] on icon at bounding box center [357, 278] width 17 height 15
click at [425, 113] on span "Restore draft from [DATE] 11:49" at bounding box center [357, 118] width 135 height 13
type input "0"
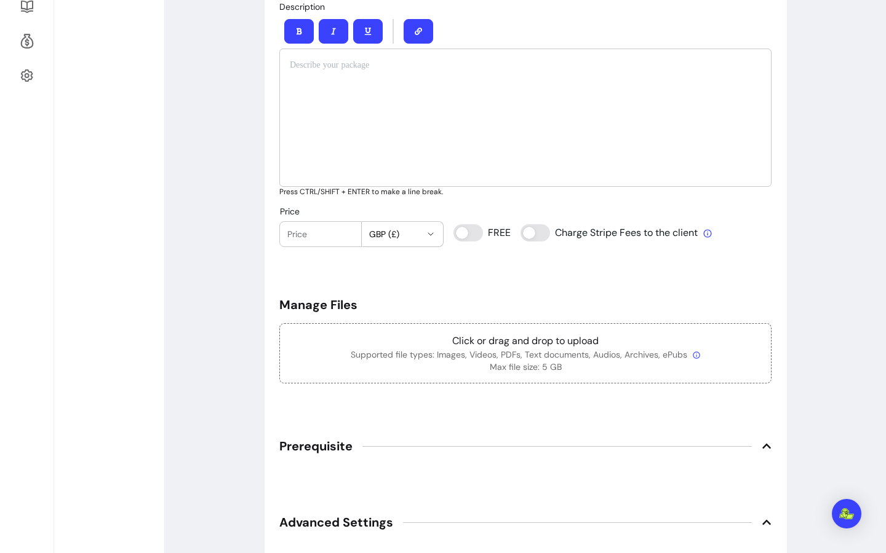
scroll to position [575, 0]
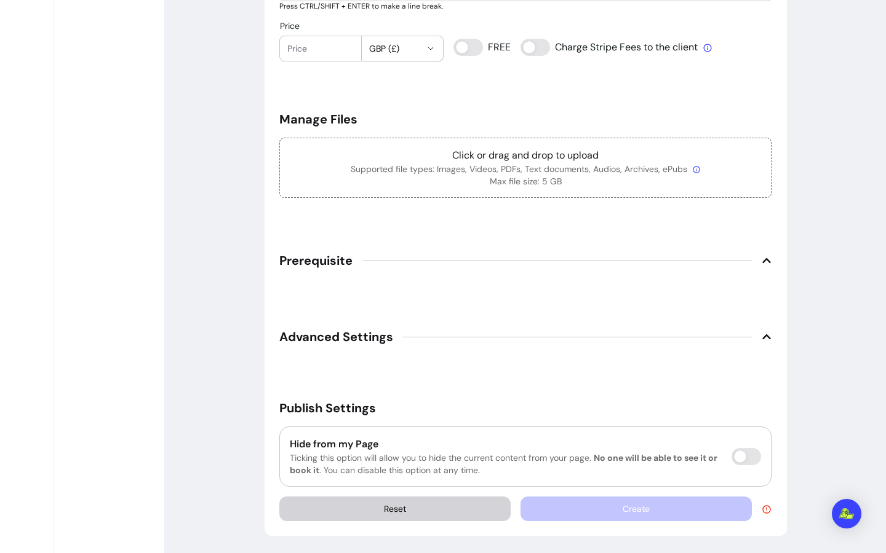
click at [317, 57] on div at bounding box center [320, 48] width 66 height 25
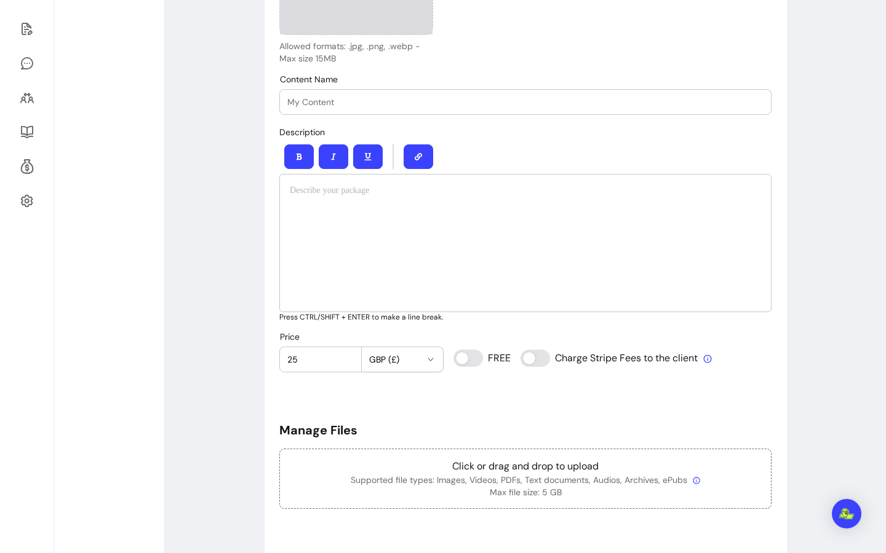
scroll to position [237, 0]
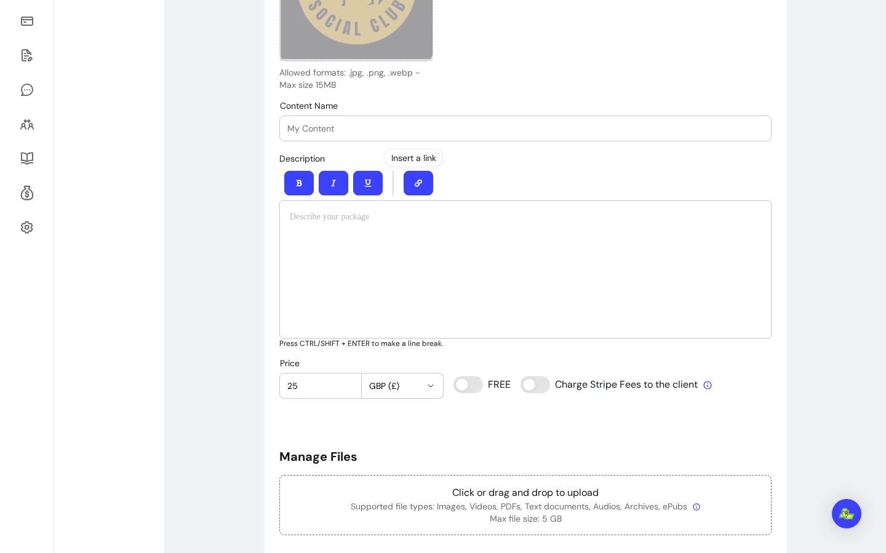
type input "25"
click at [330, 135] on div at bounding box center [525, 128] width 476 height 25
type input "Members T"
click at [357, 216] on p at bounding box center [525, 217] width 471 height 12
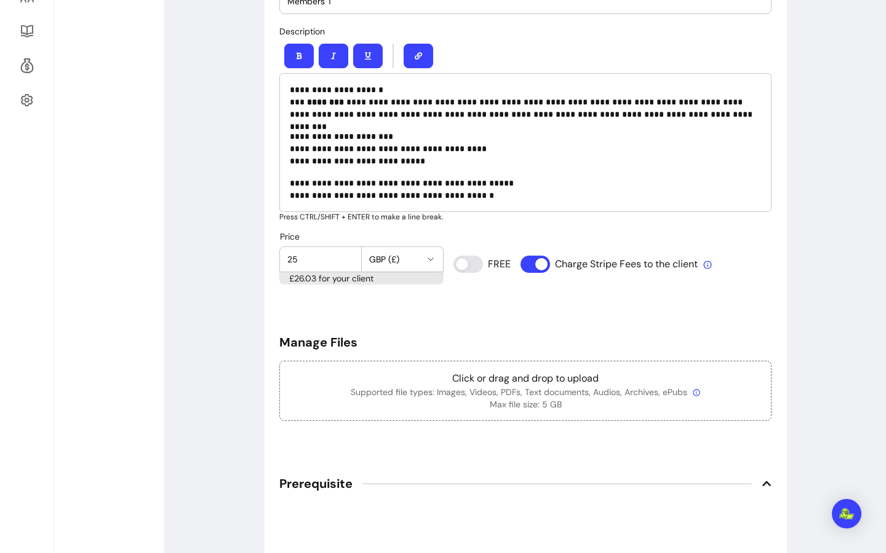
scroll to position [468, 0]
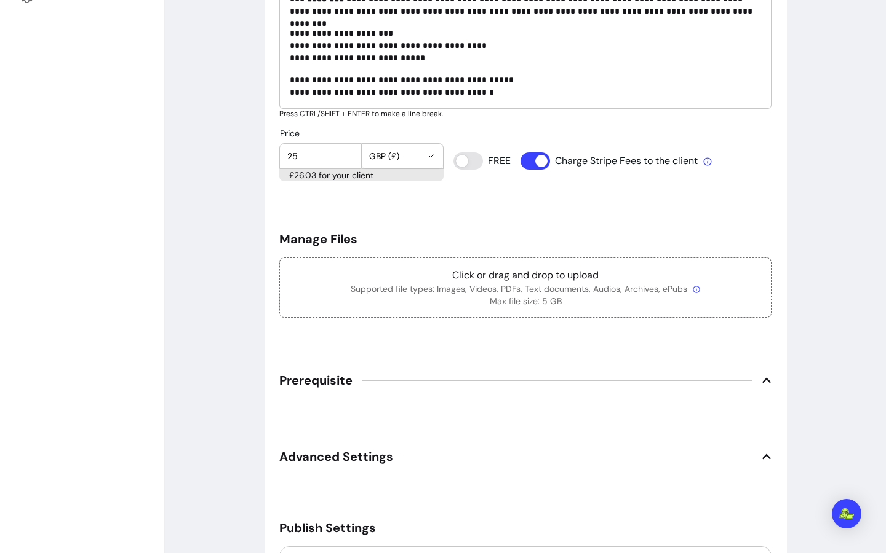
click at [452, 49] on p "**********" at bounding box center [525, 45] width 471 height 37
click at [413, 60] on p "**********" at bounding box center [525, 45] width 471 height 37
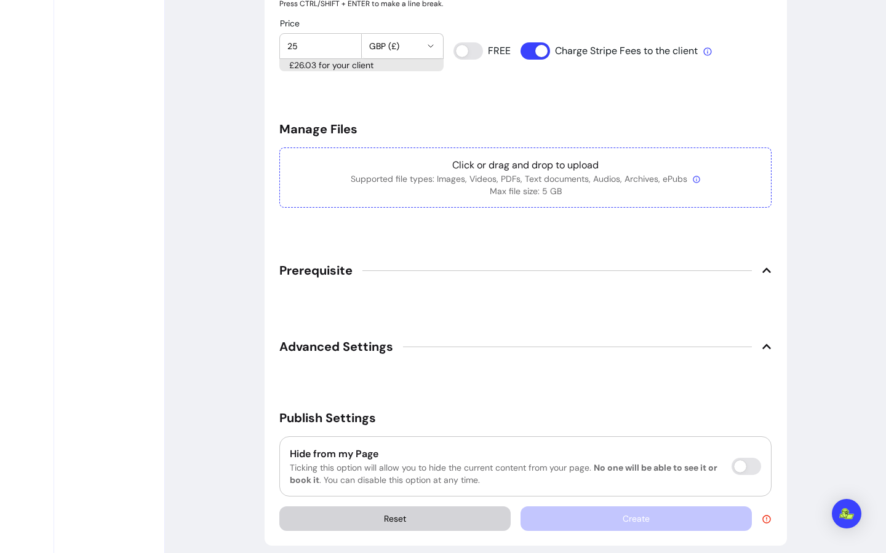
scroll to position [588, 0]
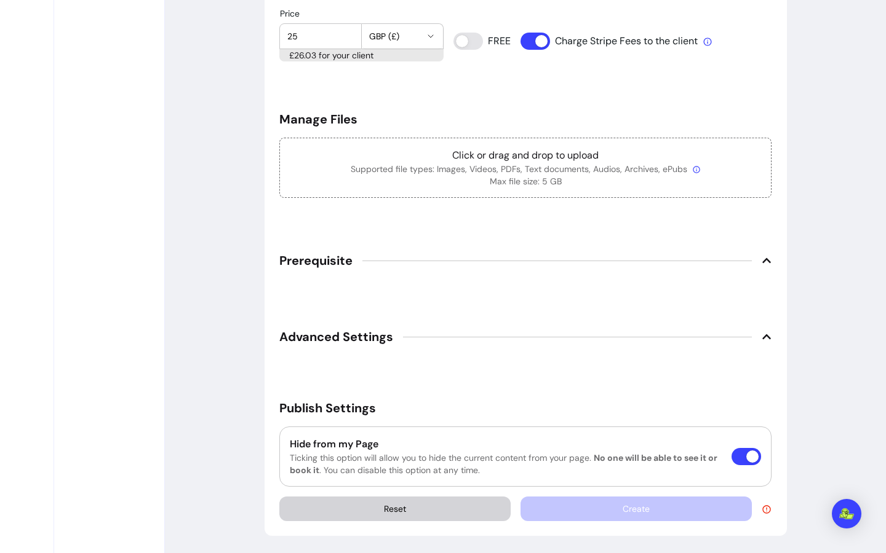
click at [771, 241] on div "**********" at bounding box center [525, 19] width 522 height 1033
click at [761, 256] on icon at bounding box center [766, 261] width 10 height 10
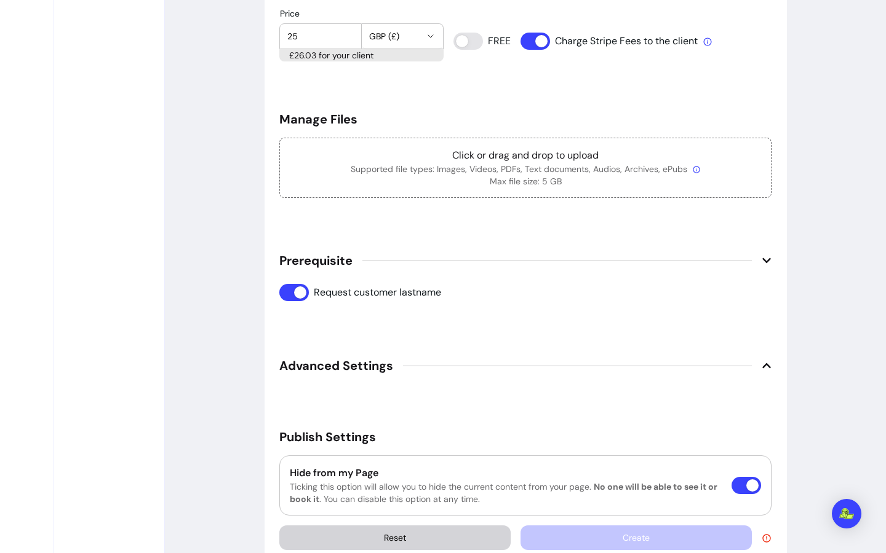
click at [766, 367] on div "**********" at bounding box center [525, 34] width 522 height 1062
click at [761, 366] on icon at bounding box center [766, 366] width 10 height 10
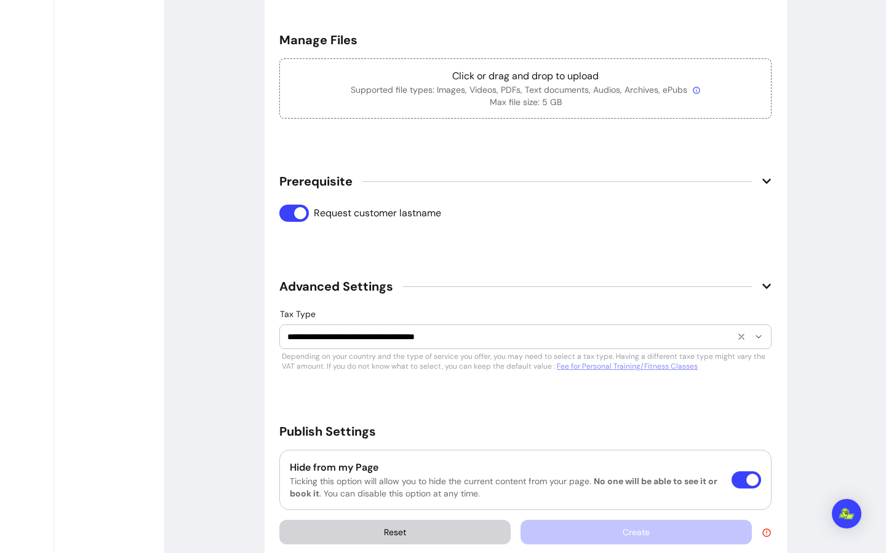
scroll to position [690, 0]
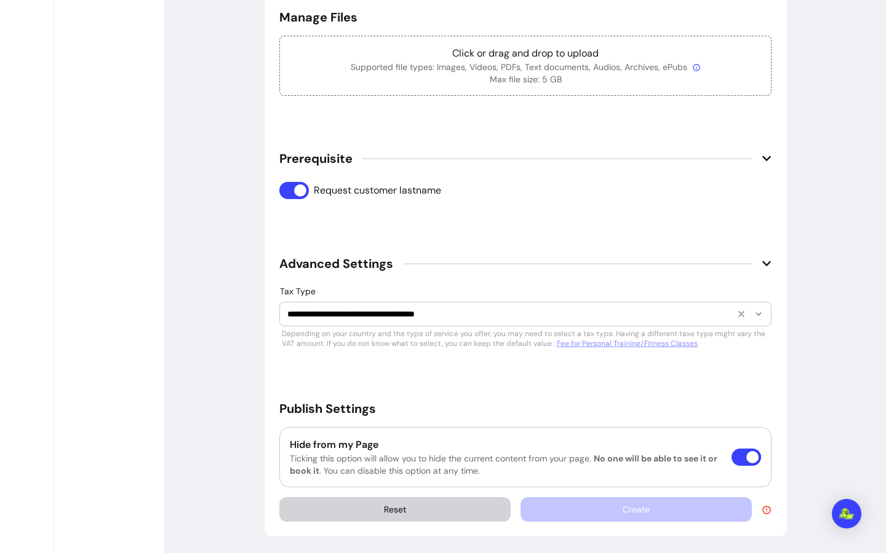
click at [518, 306] on div "**********" at bounding box center [525, 314] width 476 height 23
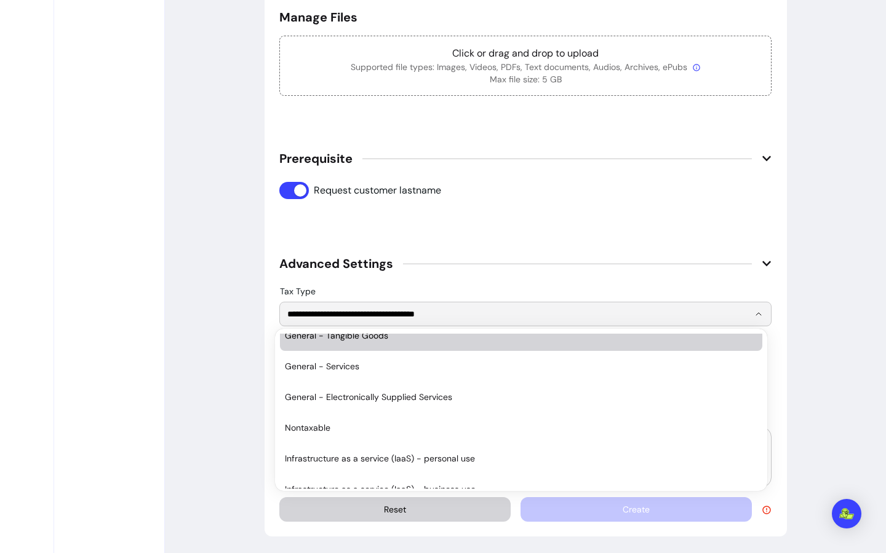
scroll to position [0, 0]
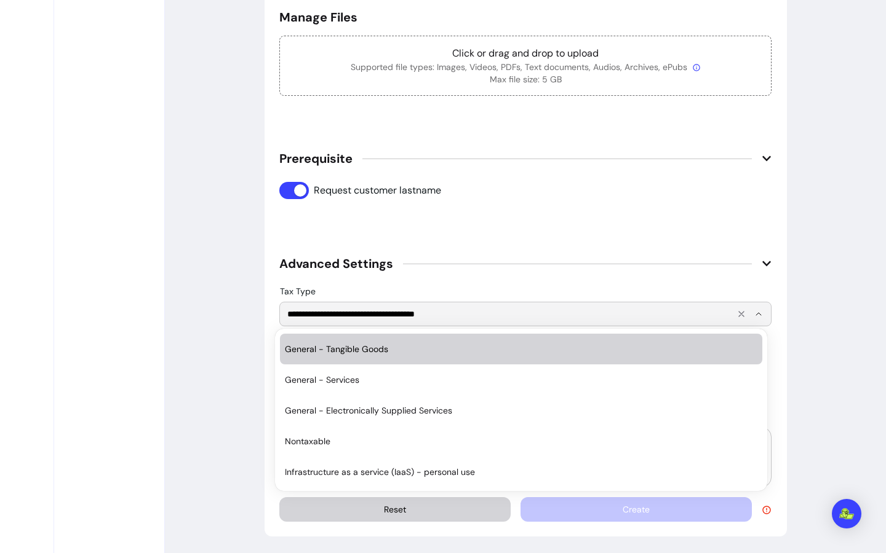
drag, startPoint x: 401, startPoint y: 327, endPoint x: 291, endPoint y: 315, distance: 110.7
click at [291, 315] on input "**********" at bounding box center [508, 314] width 442 height 12
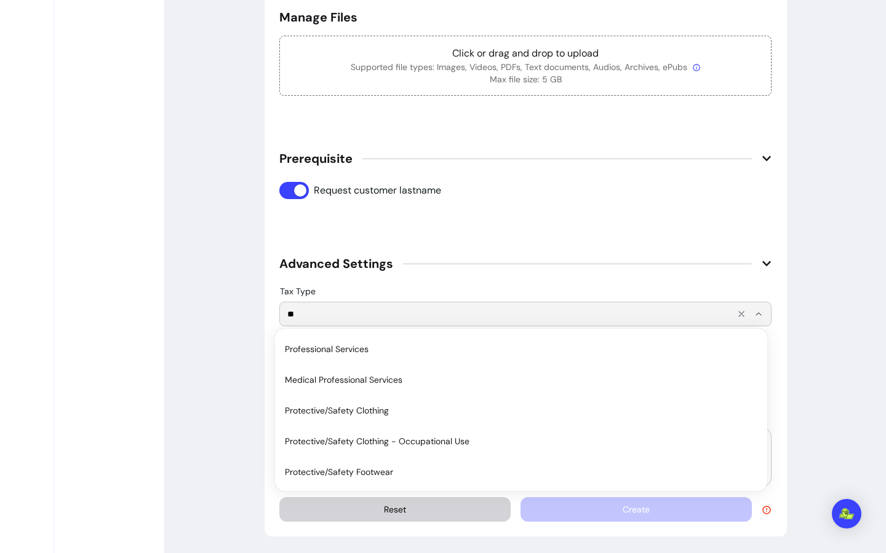
type input "*"
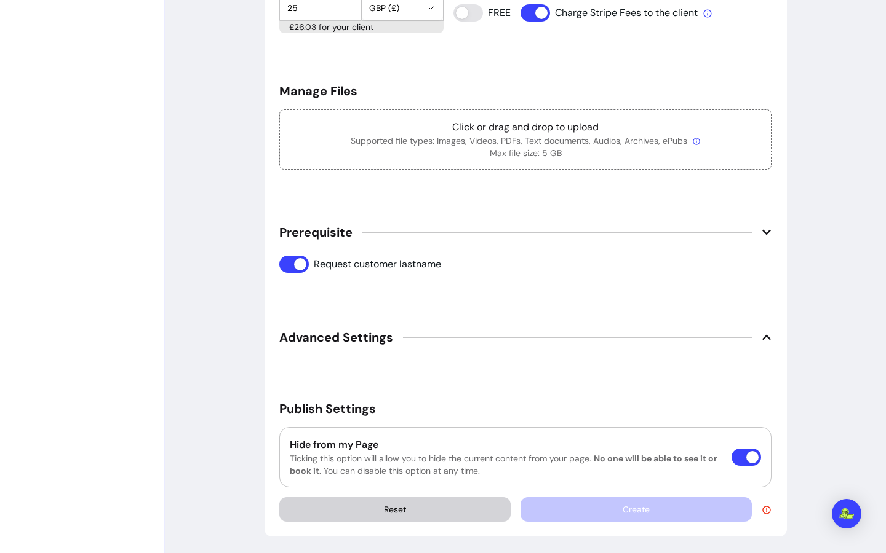
click at [755, 336] on span "Advanced Settings" at bounding box center [525, 337] width 492 height 27
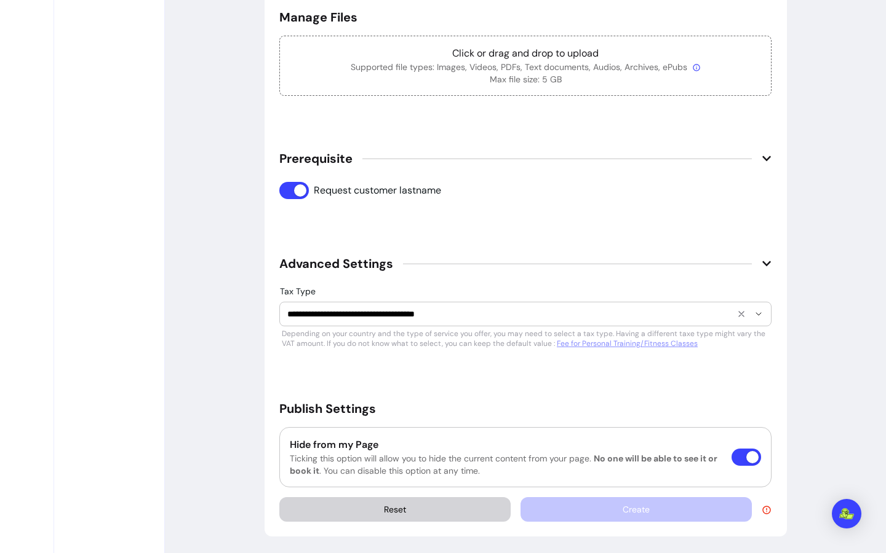
click at [463, 306] on div "**********" at bounding box center [525, 314] width 476 height 23
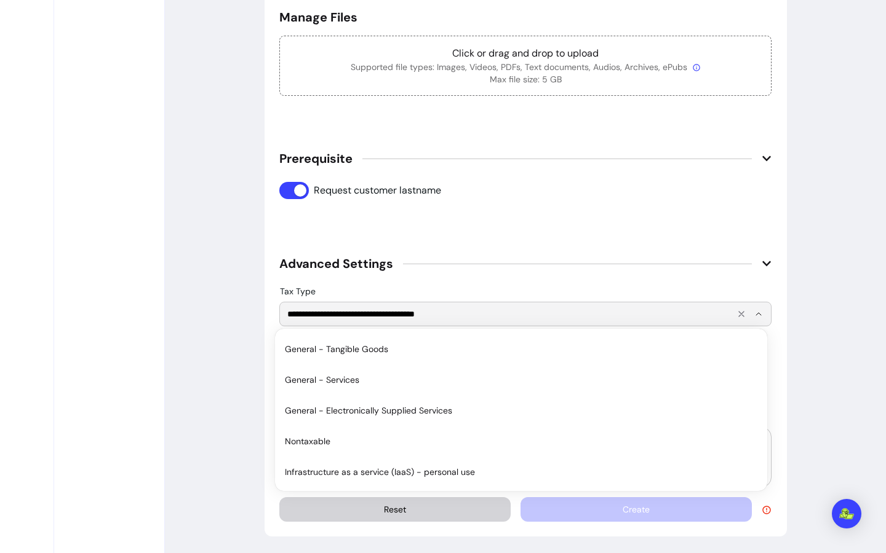
drag, startPoint x: 462, startPoint y: 308, endPoint x: 331, endPoint y: 301, distance: 131.8
click at [312, 305] on div "**********" at bounding box center [525, 314] width 476 height 23
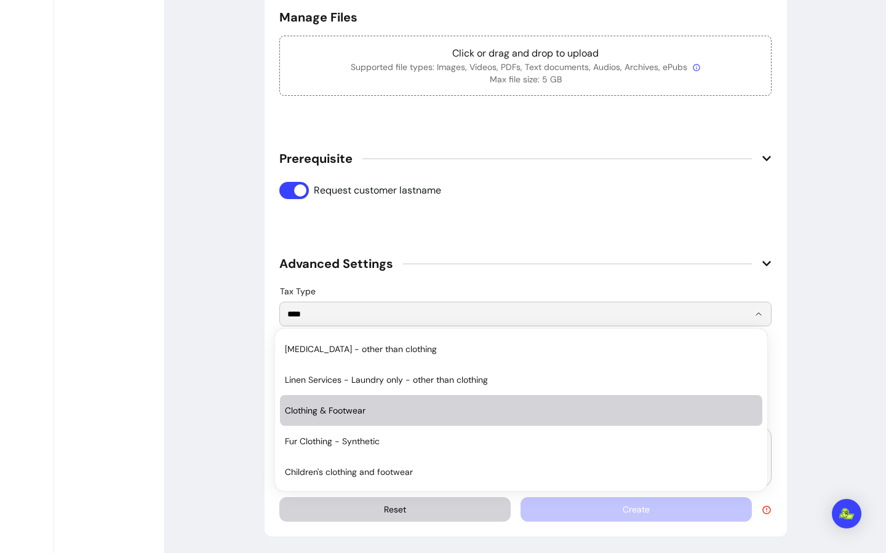
click at [409, 400] on li "Clothing & Footwear" at bounding box center [521, 410] width 482 height 31
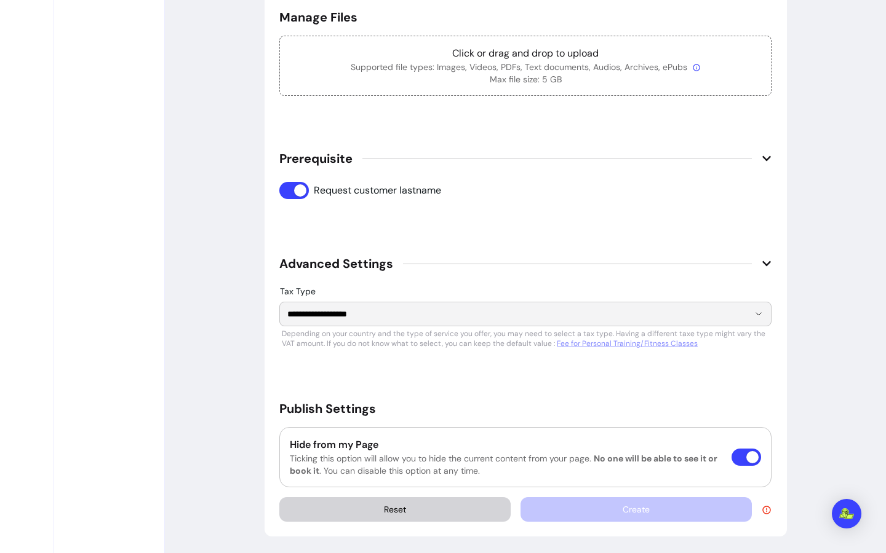
type input "**********"
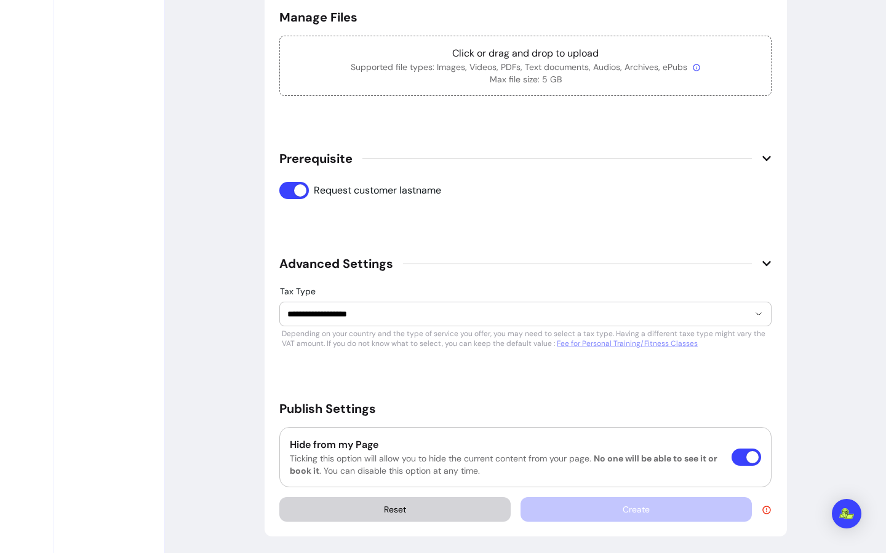
click at [643, 507] on div "Reset Create" at bounding box center [525, 510] width 492 height 25
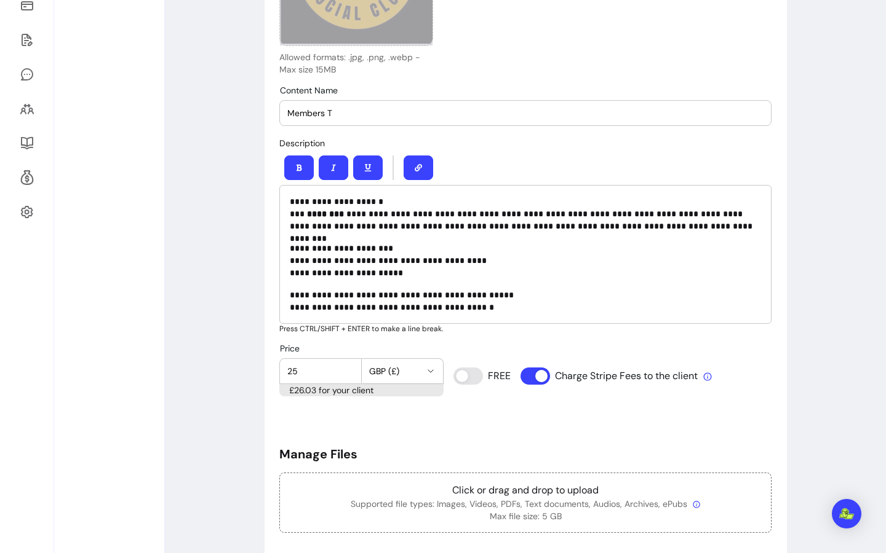
scroll to position [553, 0]
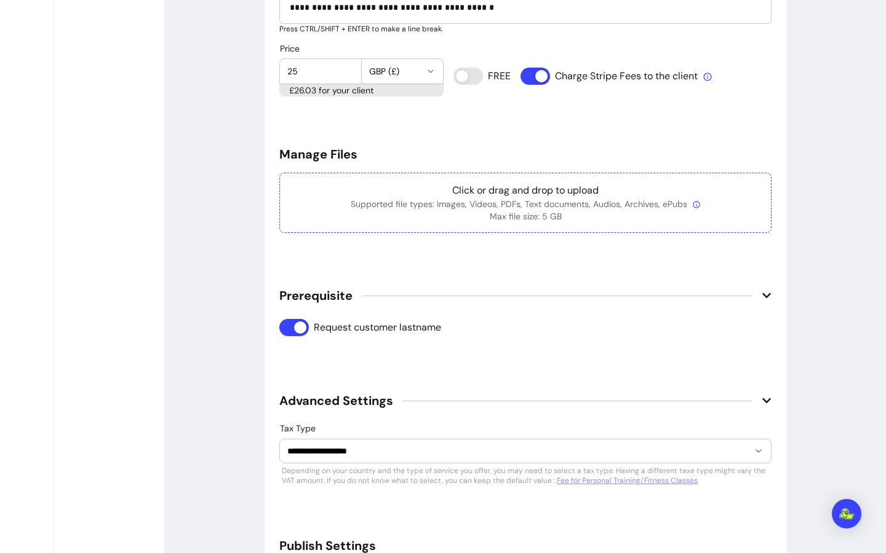
click at [383, 179] on div "Click or drag and drop to upload Supported file types: Images, Videos, PDFs, Te…" at bounding box center [525, 203] width 492 height 60
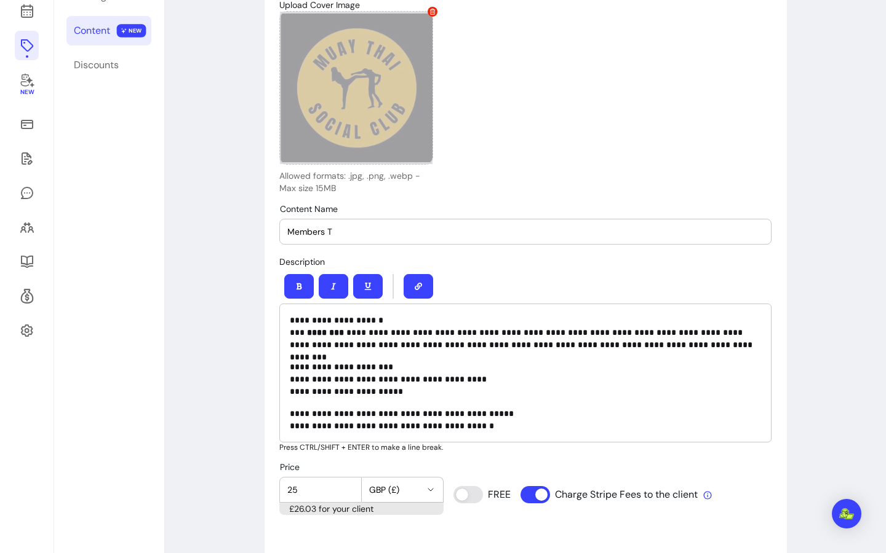
scroll to position [8, 0]
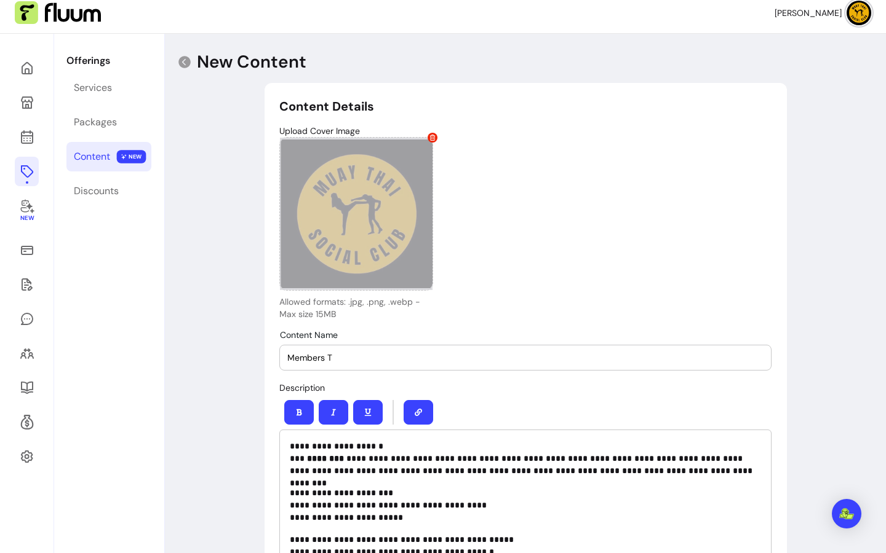
click at [323, 357] on input "Members T" at bounding box center [525, 358] width 476 height 12
type input "Members-T"
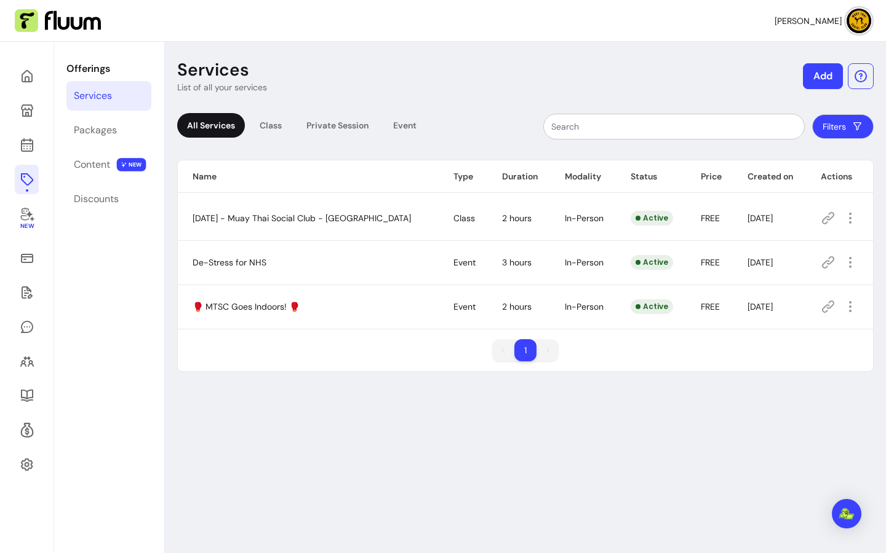
click at [822, 308] on icon at bounding box center [828, 307] width 12 height 12
click at [822, 307] on icon at bounding box center [828, 307] width 12 height 12
